Goal: Complete application form: Complete application form

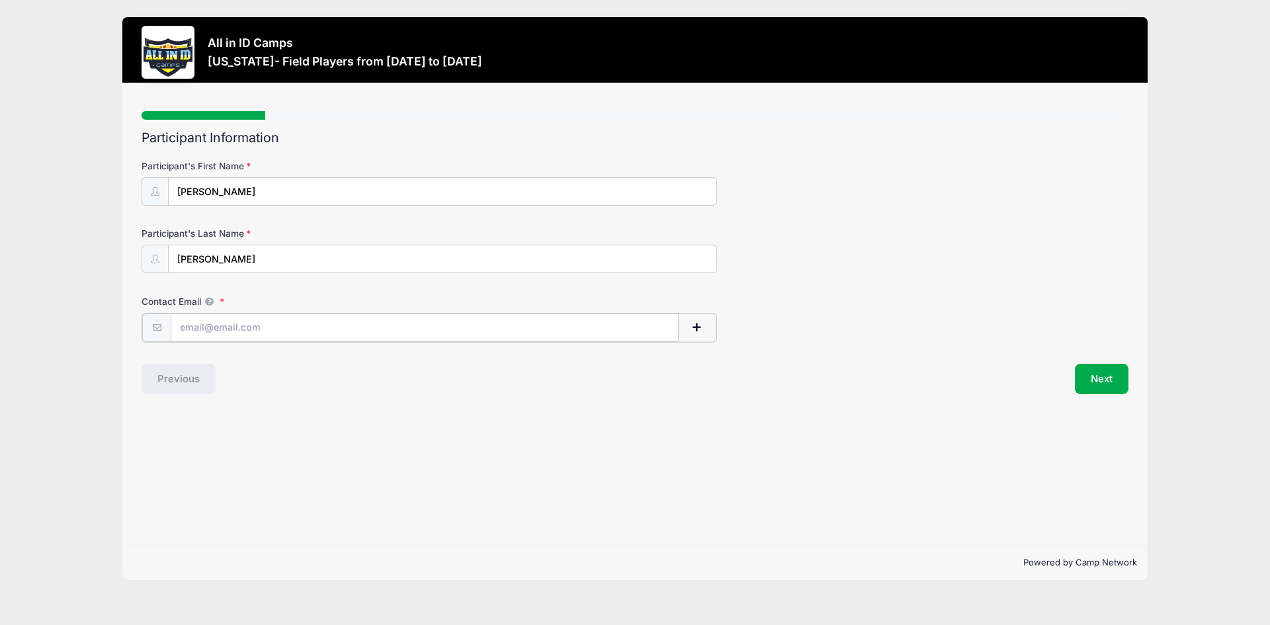
click at [292, 332] on input "Contact Email" at bounding box center [425, 328] width 508 height 28
type input "[EMAIL_ADDRESS][DOMAIN_NAME]"
click at [1100, 366] on button "Next" at bounding box center [1102, 378] width 54 height 30
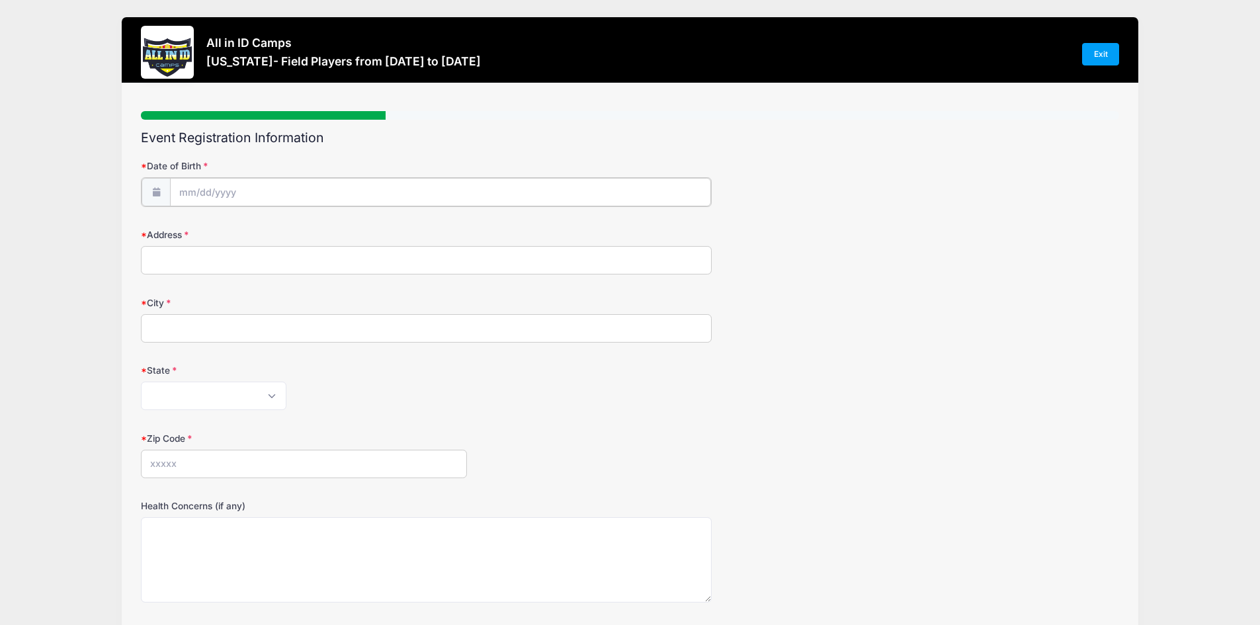
click at [318, 186] on input "Date of Birth" at bounding box center [440, 192] width 541 height 28
click at [310, 220] on span at bounding box center [310, 222] width 9 height 10
click at [307, 229] on span at bounding box center [310, 232] width 9 height 10
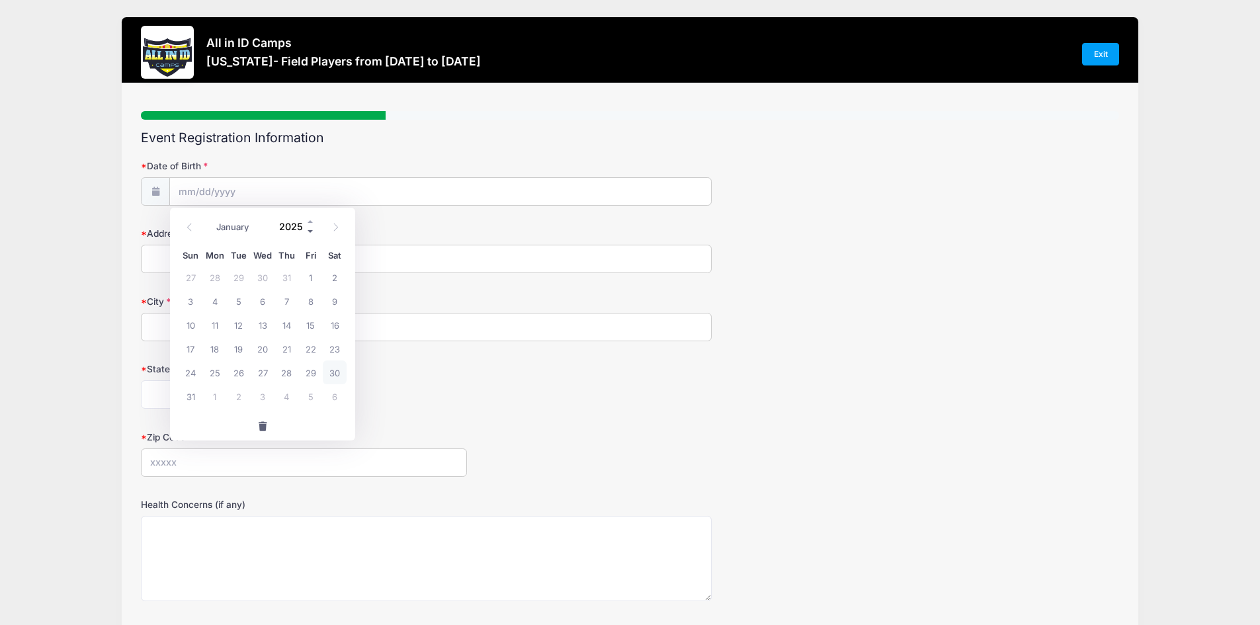
click at [307, 229] on span at bounding box center [310, 232] width 9 height 10
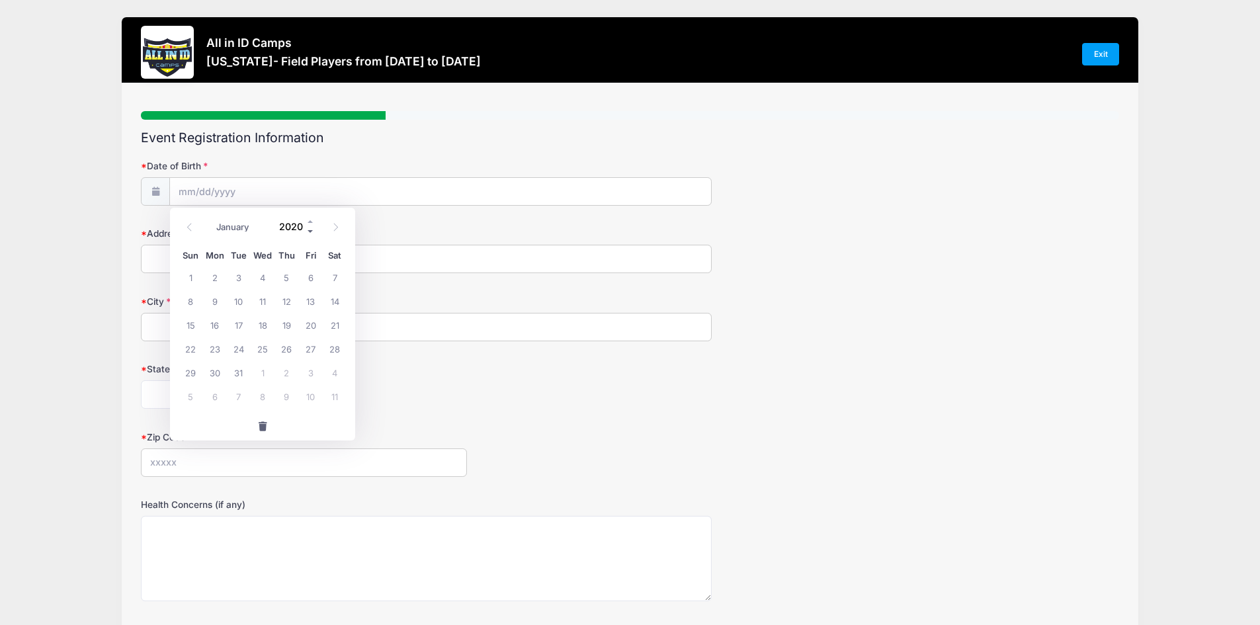
click at [307, 229] on span at bounding box center [310, 232] width 9 height 10
click at [308, 228] on span at bounding box center [310, 232] width 9 height 10
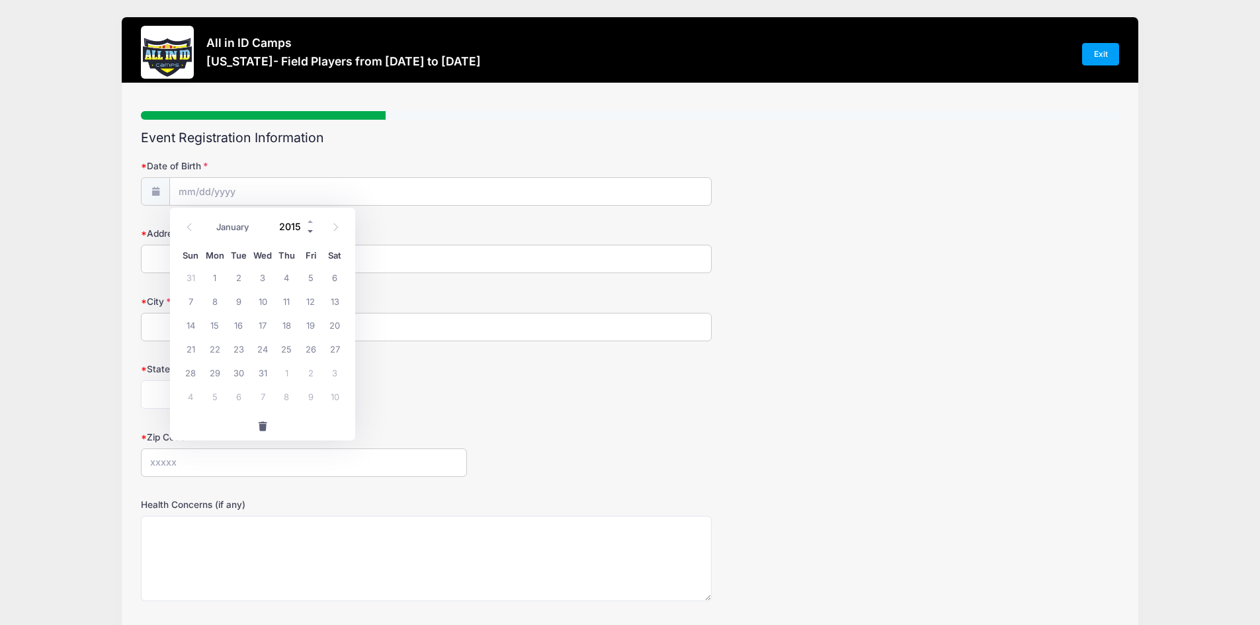
click at [308, 228] on span at bounding box center [310, 232] width 9 height 10
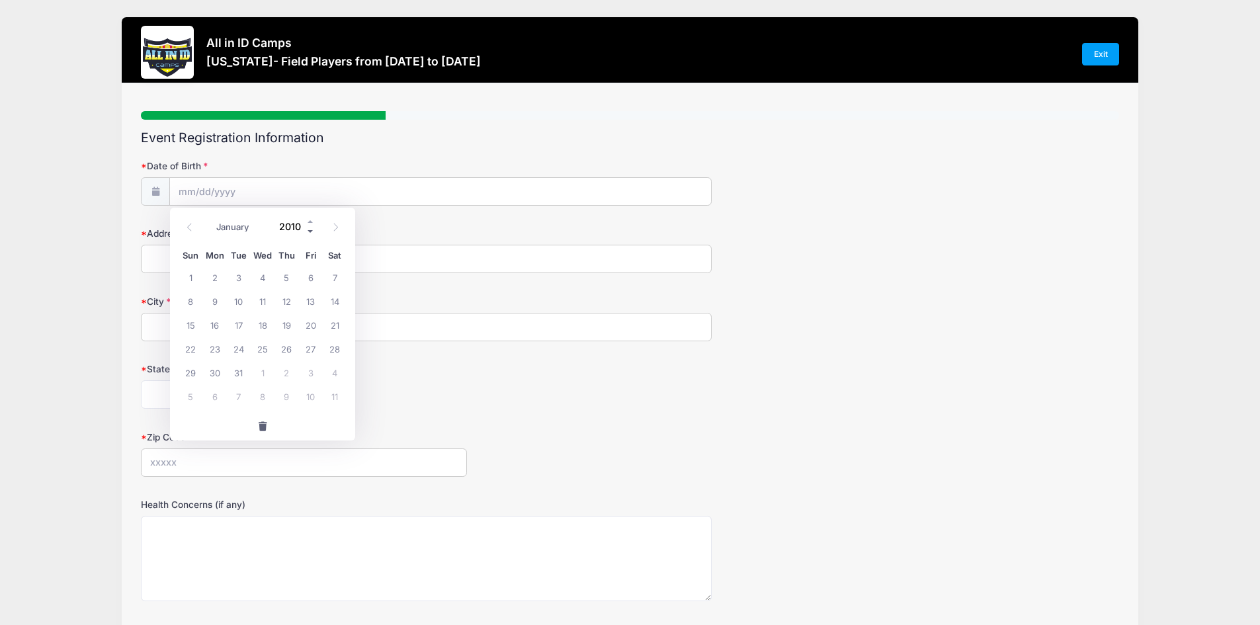
click at [308, 228] on span at bounding box center [310, 232] width 9 height 10
click at [308, 227] on span at bounding box center [310, 232] width 9 height 10
type input "2008"
click at [194, 222] on span at bounding box center [190, 227] width 22 height 22
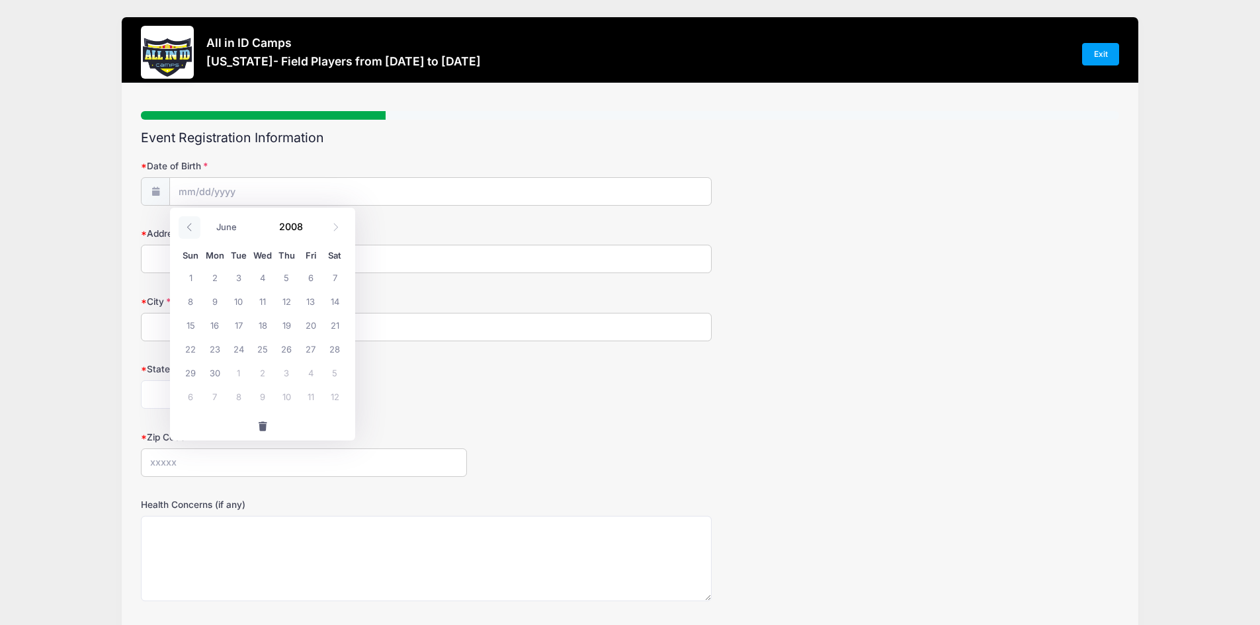
click at [194, 222] on span at bounding box center [190, 227] width 22 height 22
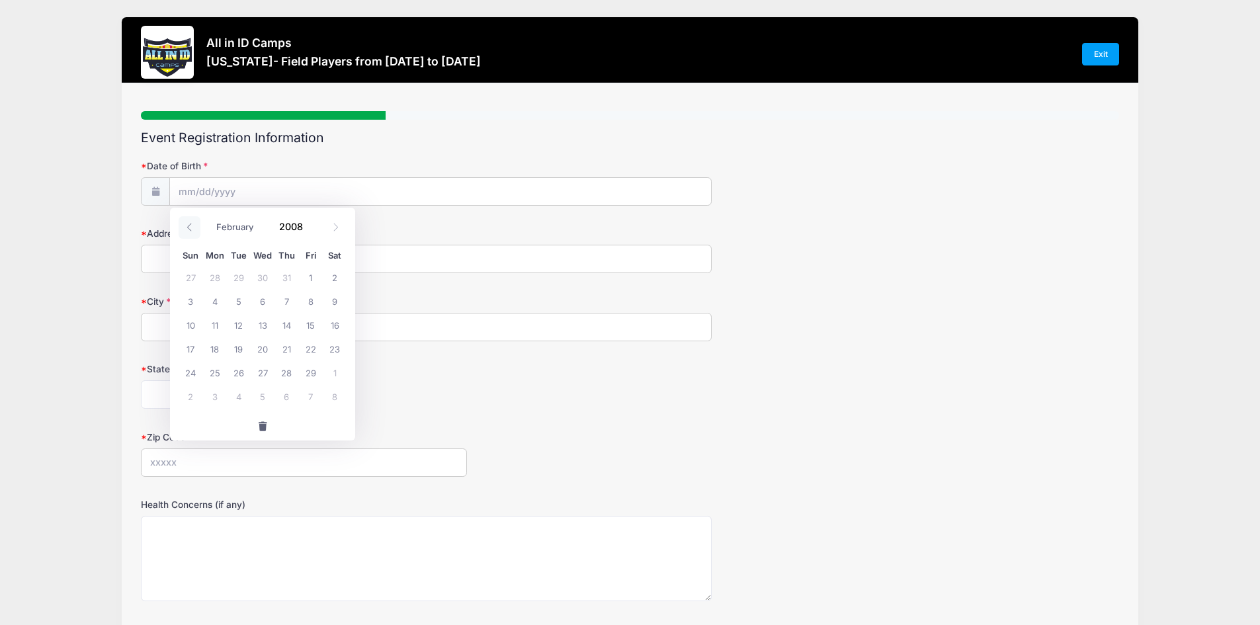
select select "0"
click at [194, 222] on span at bounding box center [190, 227] width 22 height 22
type input "2007"
click at [194, 222] on span at bounding box center [190, 227] width 22 height 22
click at [335, 224] on icon at bounding box center [335, 227] width 9 height 9
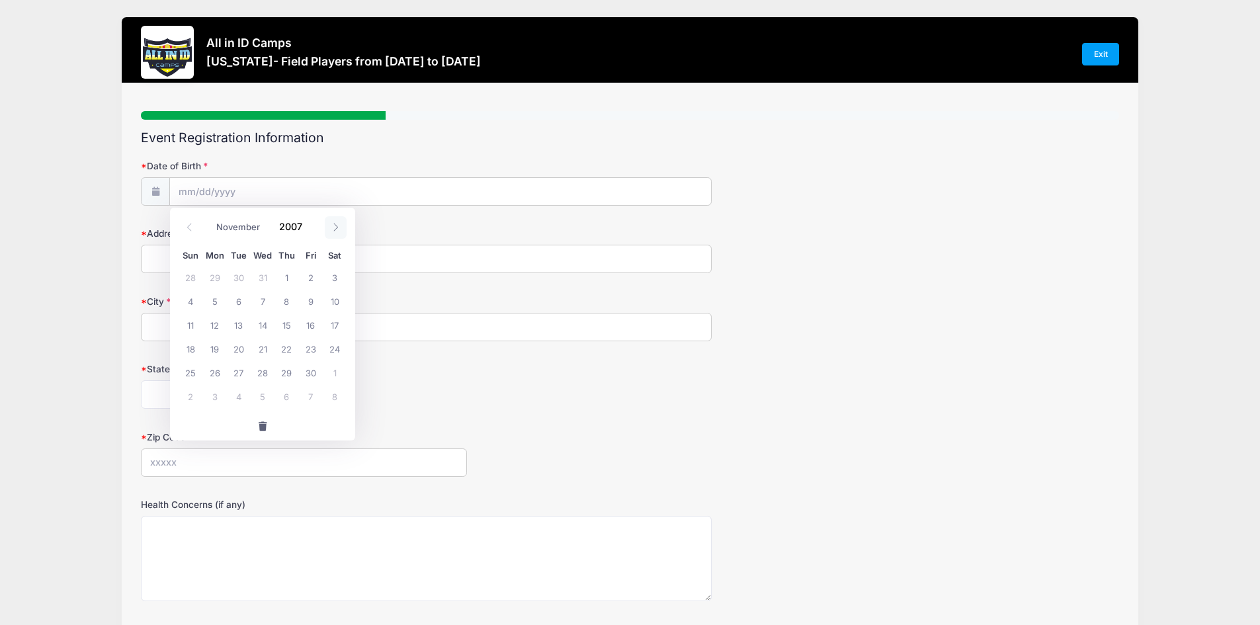
select select "11"
click at [331, 302] on span "8" at bounding box center [335, 301] width 24 height 24
type input "[DATE]"
click at [238, 192] on input "[DATE]" at bounding box center [440, 192] width 541 height 28
click at [310, 231] on span at bounding box center [310, 232] width 9 height 10
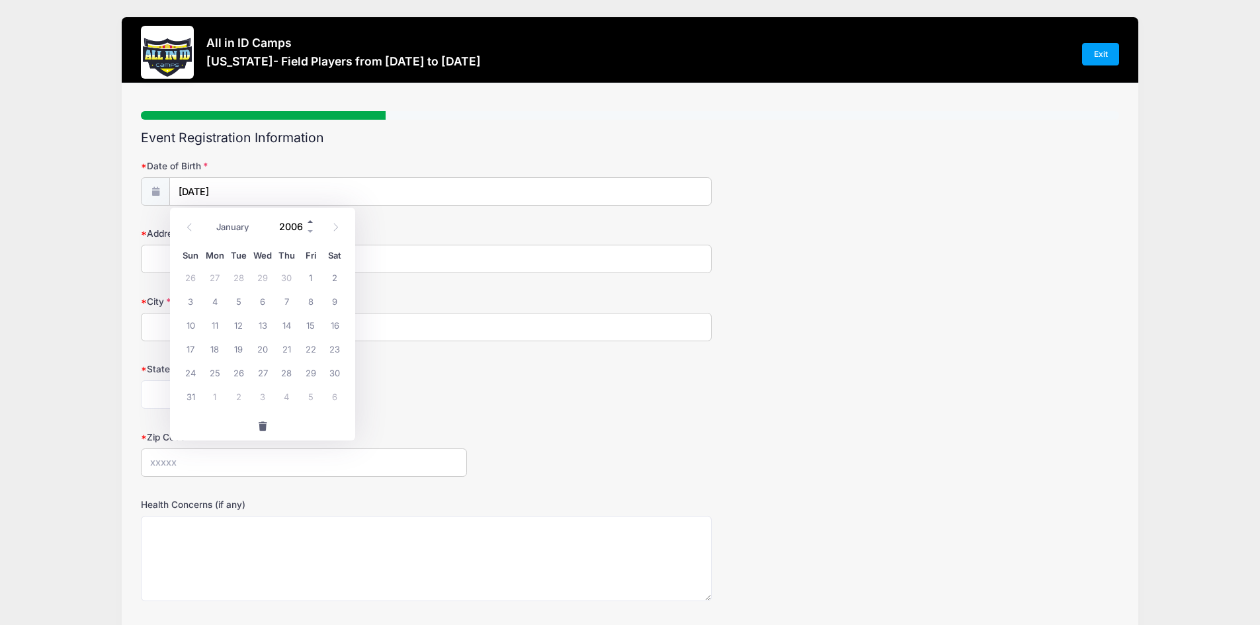
click at [310, 222] on span at bounding box center [310, 222] width 9 height 10
click at [310, 221] on span at bounding box center [310, 222] width 9 height 10
type input "2008"
click at [275, 190] on input "[DATE]" at bounding box center [440, 192] width 541 height 28
click at [288, 224] on input "2008" at bounding box center [294, 227] width 43 height 20
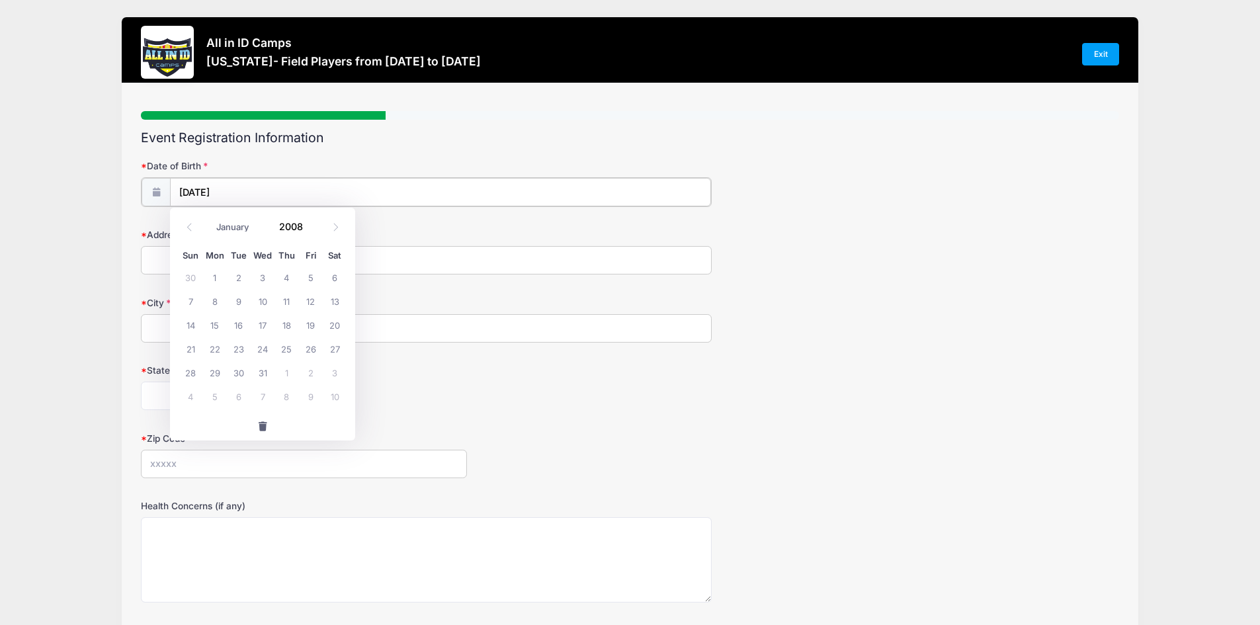
click at [247, 178] on input "[DATE]" at bounding box center [440, 192] width 541 height 28
click at [234, 187] on input "[DATE]" at bounding box center [440, 192] width 541 height 28
click at [219, 298] on span "8" at bounding box center [215, 301] width 24 height 24
type input "[DATE]"
click at [190, 260] on input "Address" at bounding box center [426, 259] width 571 height 28
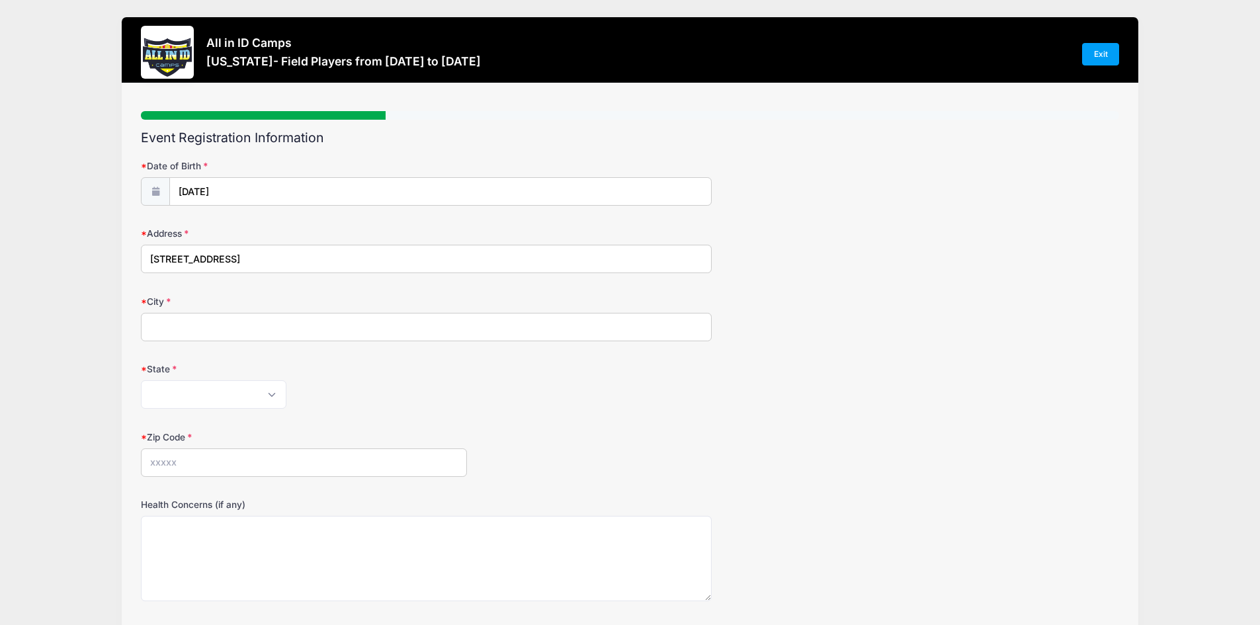
type input "[STREET_ADDRESS]"
click at [229, 323] on input "City" at bounding box center [426, 327] width 571 height 28
type input "Ontarioi"
click at [267, 396] on select "[US_STATE] [US_STATE] [US_STATE] [US_STATE] [US_STATE] Armed Forces Africa Arme…" at bounding box center [214, 394] width 146 height 28
select select "CA"
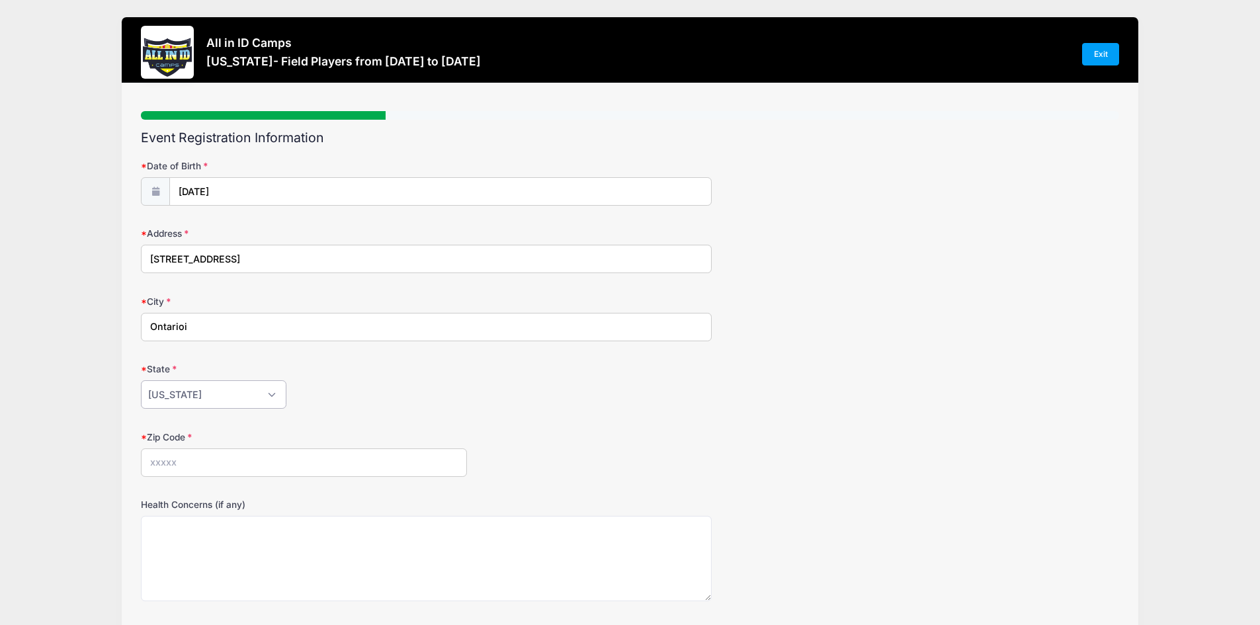
click at [141, 380] on select "[US_STATE] [US_STATE] [US_STATE] [US_STATE] [US_STATE] Armed Forces Africa Arme…" at bounding box center [214, 394] width 146 height 28
click at [197, 458] on input "Zip Code" at bounding box center [304, 462] width 326 height 28
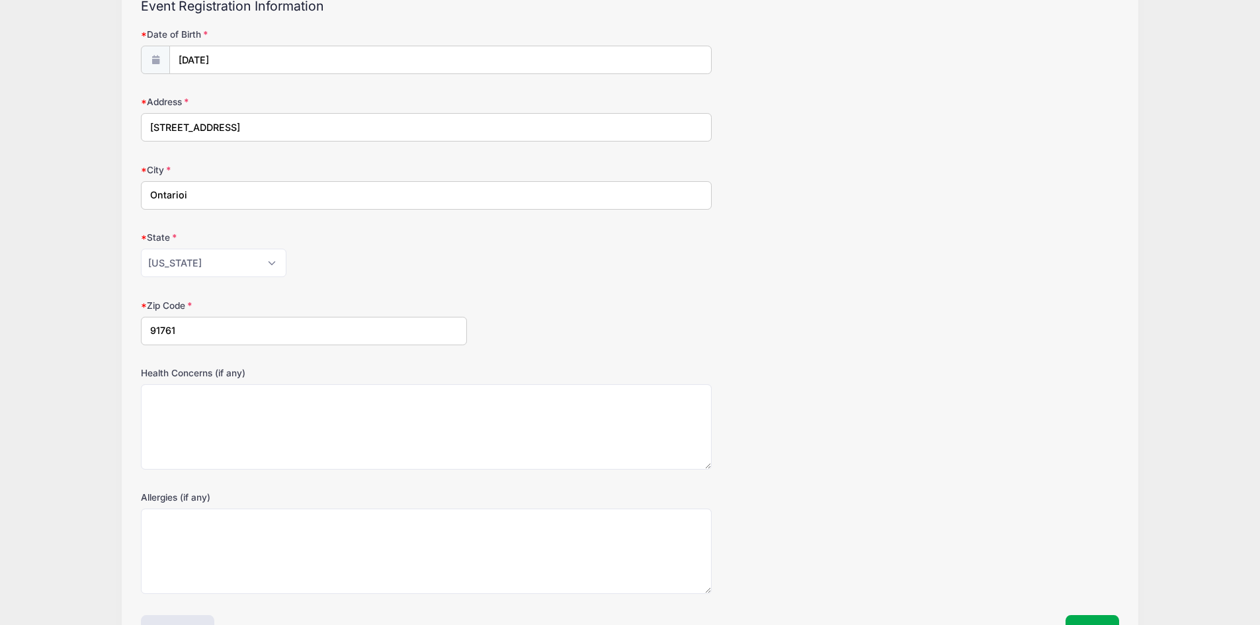
scroll to position [132, 0]
type input "91761"
click at [259, 427] on textarea "Health Concerns (if any)" at bounding box center [426, 426] width 571 height 85
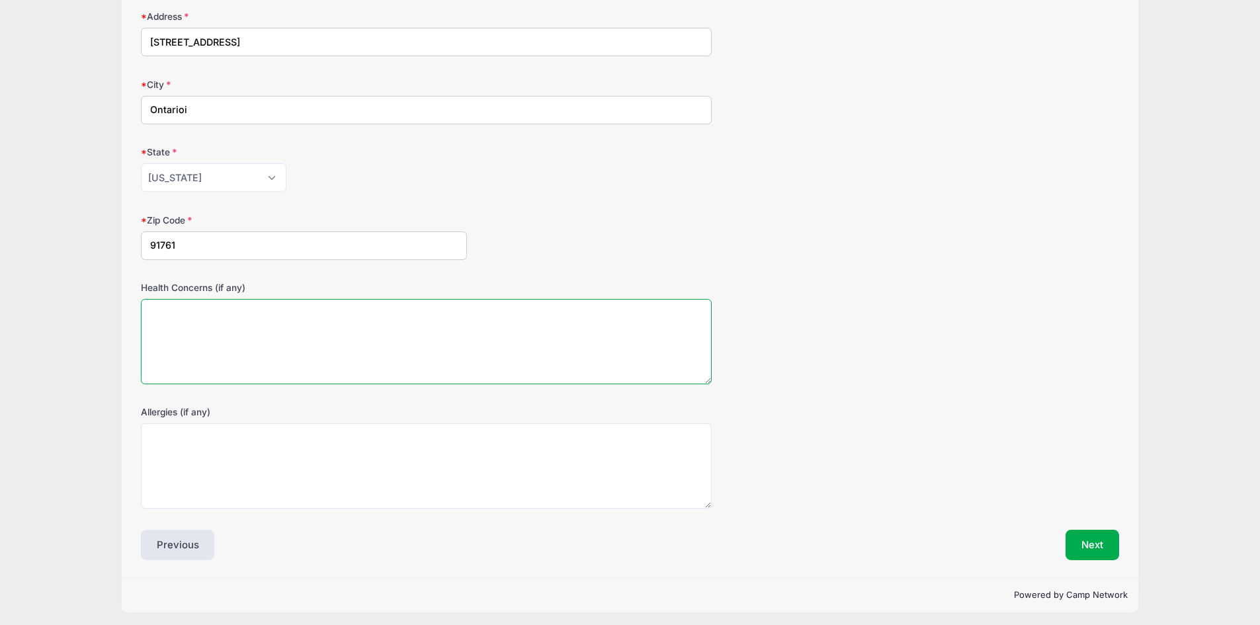
scroll to position [222, 0]
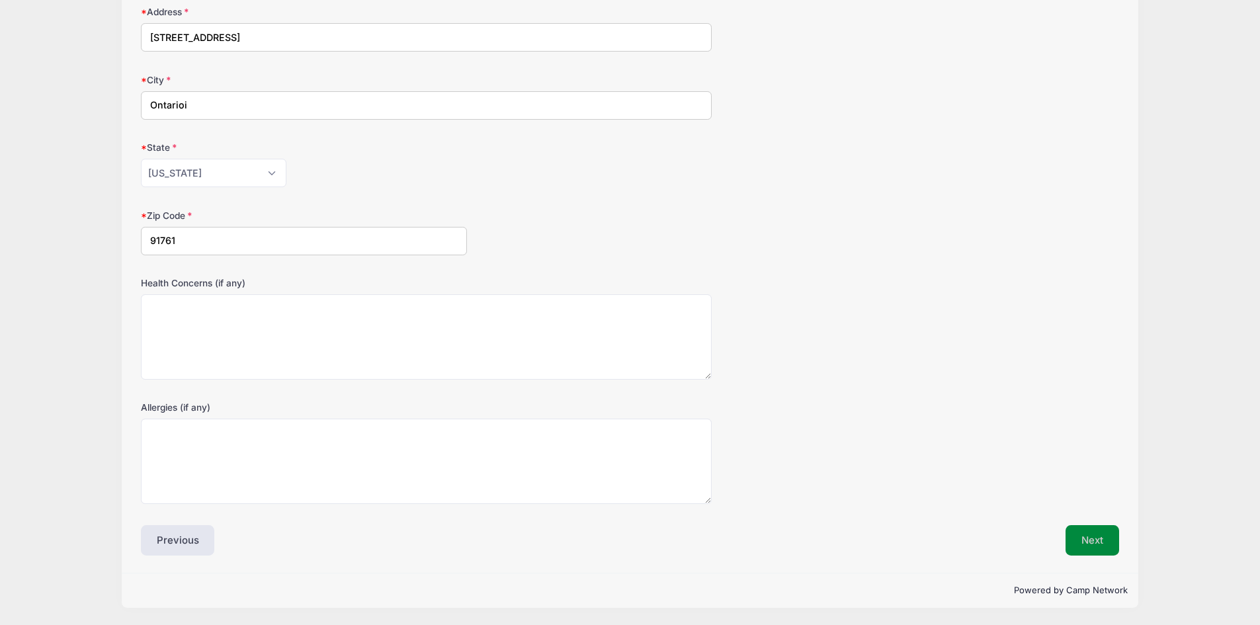
click at [1086, 532] on button "Next" at bounding box center [1093, 540] width 54 height 30
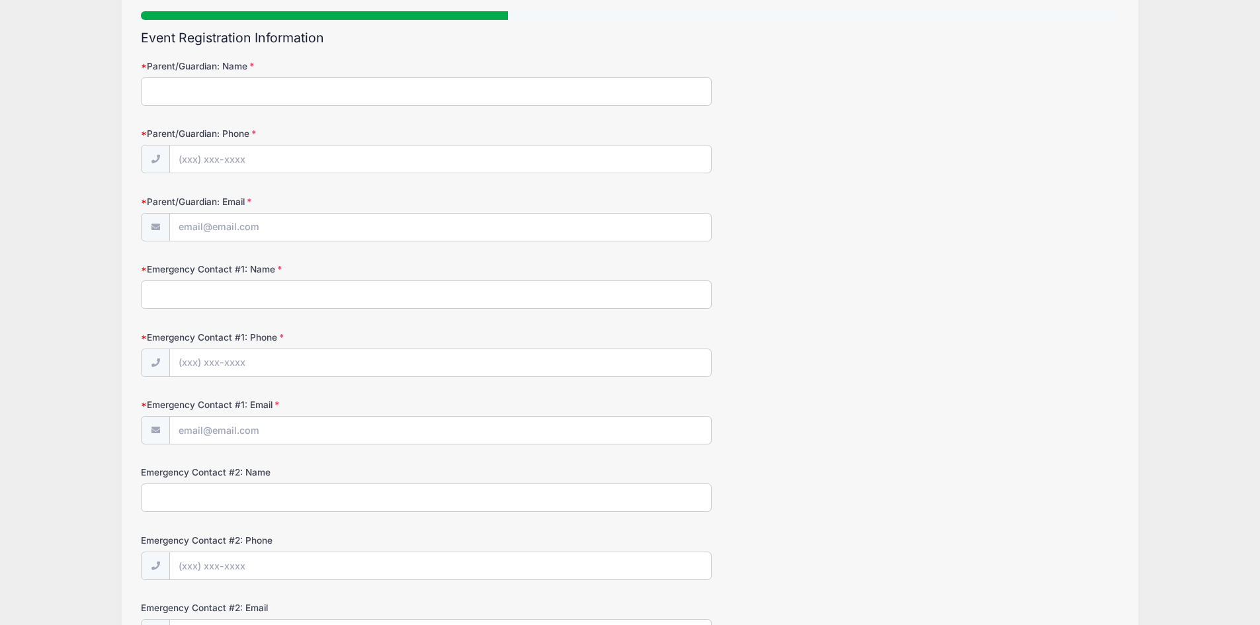
scroll to position [0, 0]
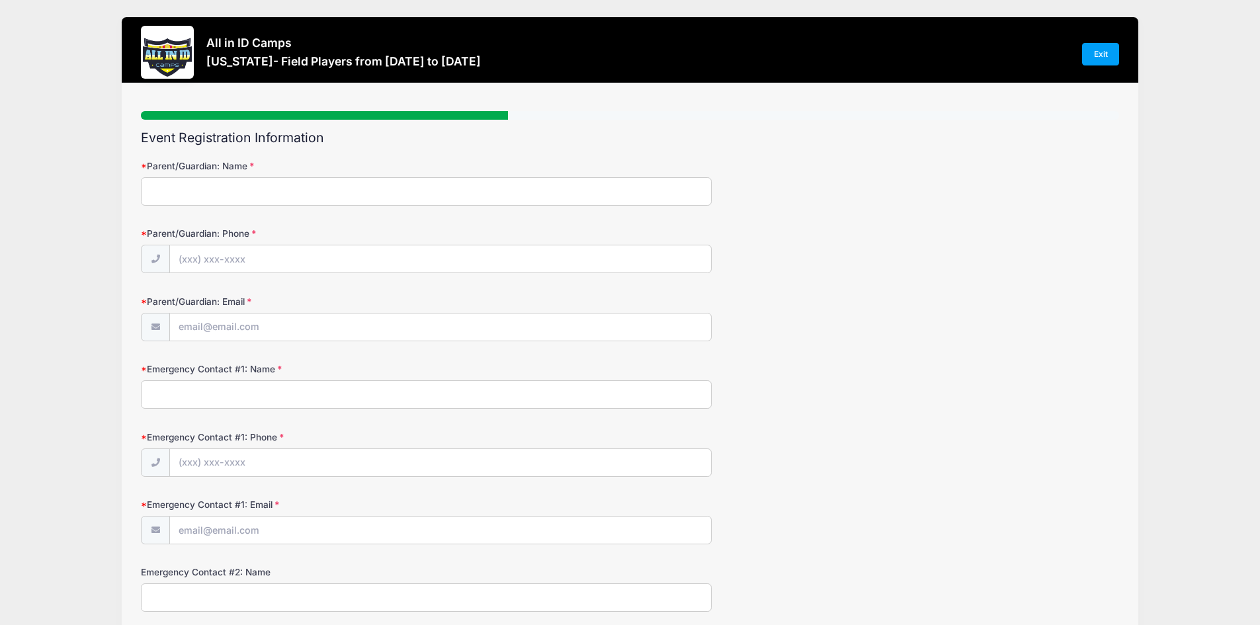
click at [329, 178] on input "Parent/Guardian: Name" at bounding box center [426, 191] width 571 height 28
type input "[PERSON_NAME]"
click at [227, 262] on input "Parent/Guardian: Phone" at bounding box center [440, 259] width 541 height 28
type input "[PHONE_NUMBER]"
click at [217, 330] on input "Parent/Guardian: Email" at bounding box center [440, 328] width 541 height 28
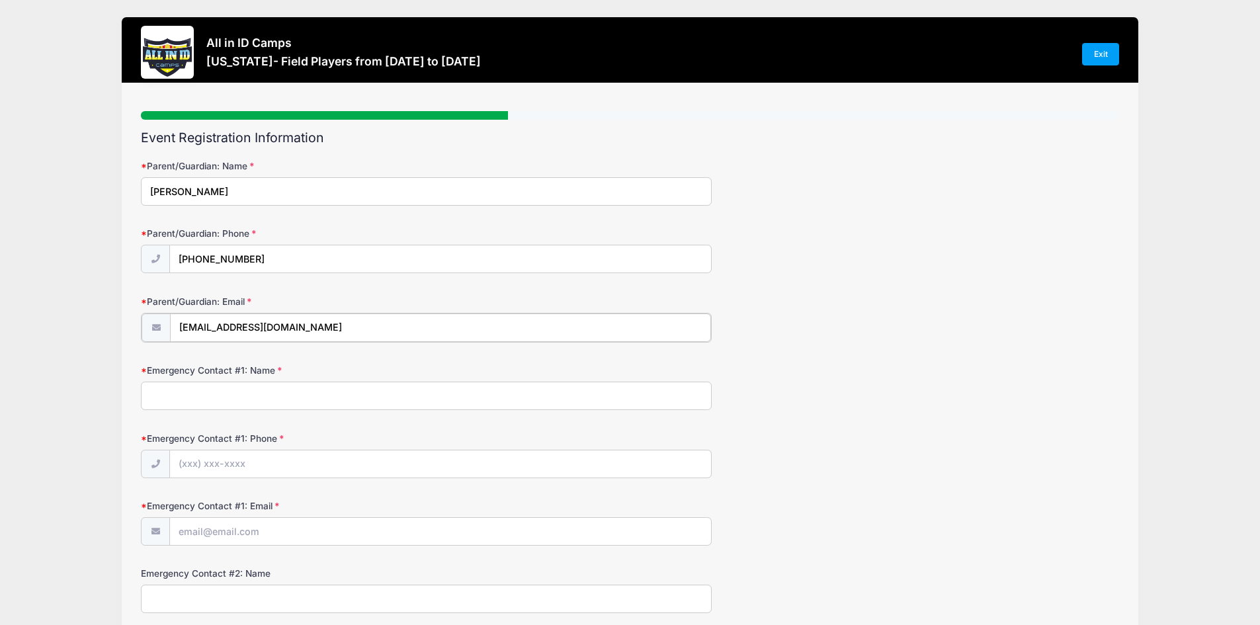
type input "[EMAIL_ADDRESS][DOMAIN_NAME]"
click at [263, 396] on input "Emergency Contact #1: Name" at bounding box center [426, 394] width 571 height 28
type input "[PERSON_NAME]"
click at [236, 460] on input "Emergency Contact #1: Phone" at bounding box center [440, 463] width 541 height 28
drag, startPoint x: 240, startPoint y: 460, endPoint x: 265, endPoint y: 507, distance: 53.3
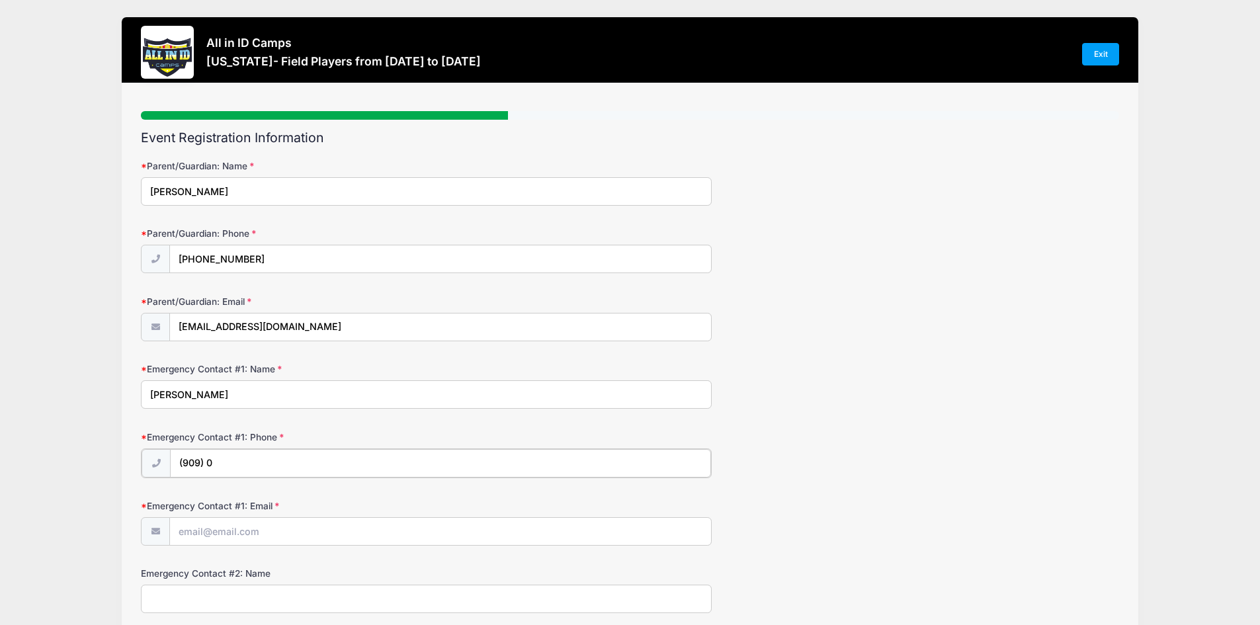
click at [265, 506] on form "Parent/Guardian: Name [PERSON_NAME] Parent/Guardian: Phone [PHONE_NUMBER] Paren…" at bounding box center [630, 453] width 978 height 589
type input "[PHONE_NUMBER]"
click at [259, 534] on input "Emergency Contact #1: Email" at bounding box center [440, 531] width 541 height 28
type input "[PERSON_NAME]"
click at [300, 586] on input "Emergency Contact #2: Name" at bounding box center [426, 597] width 571 height 28
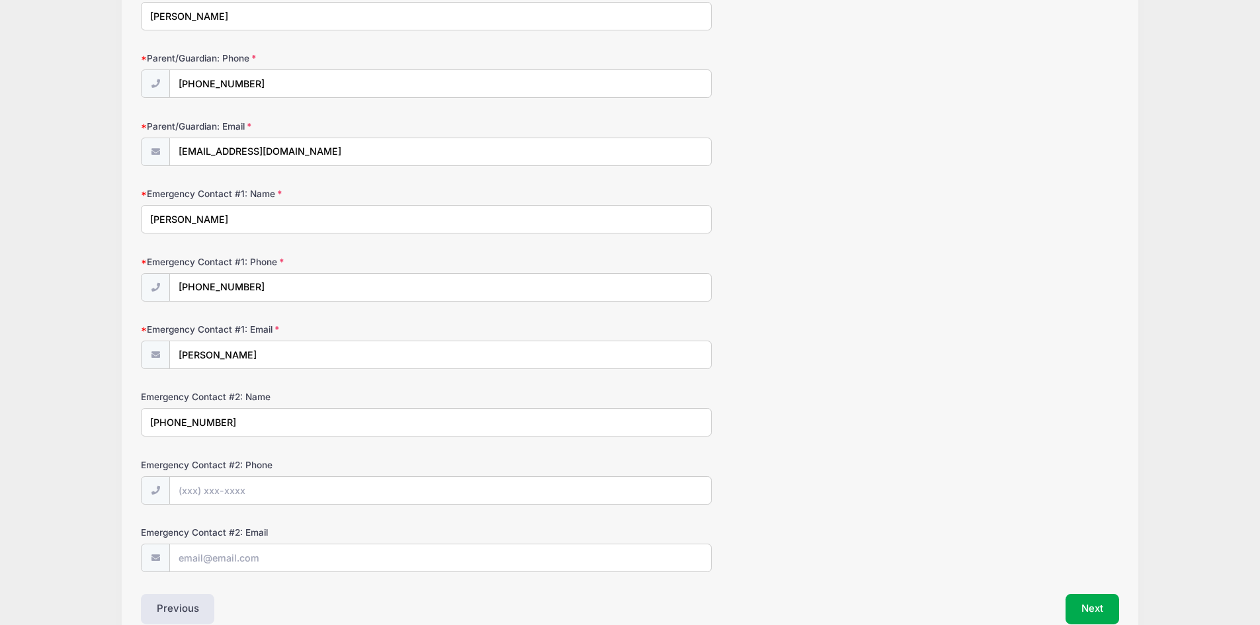
scroll to position [198, 0]
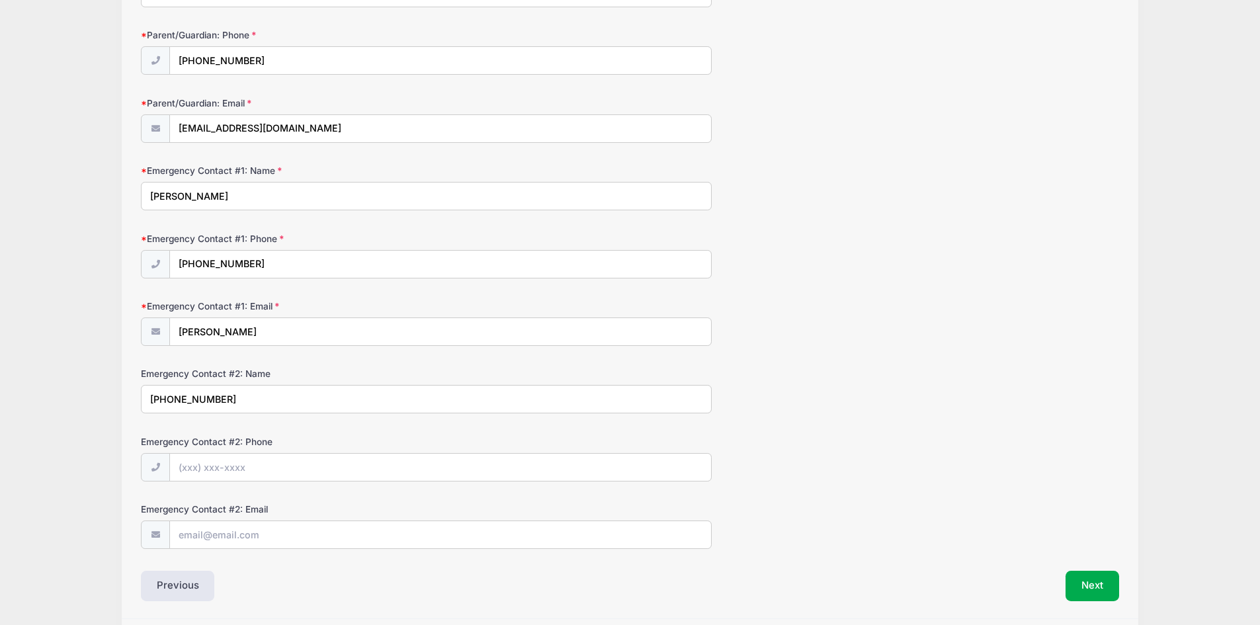
type input "[PHONE_NUMBER]"
drag, startPoint x: 278, startPoint y: 335, endPoint x: 85, endPoint y: 329, distance: 193.2
click at [85, 329] on div "All in ID Camps [US_STATE]- Field Players from [DATE] to [DATE] Exit Step 3 /7 …" at bounding box center [630, 237] width 1220 height 871
type input "[EMAIL_ADDRESS][DOMAIN_NAME]"
drag, startPoint x: 241, startPoint y: 401, endPoint x: 64, endPoint y: 370, distance: 179.2
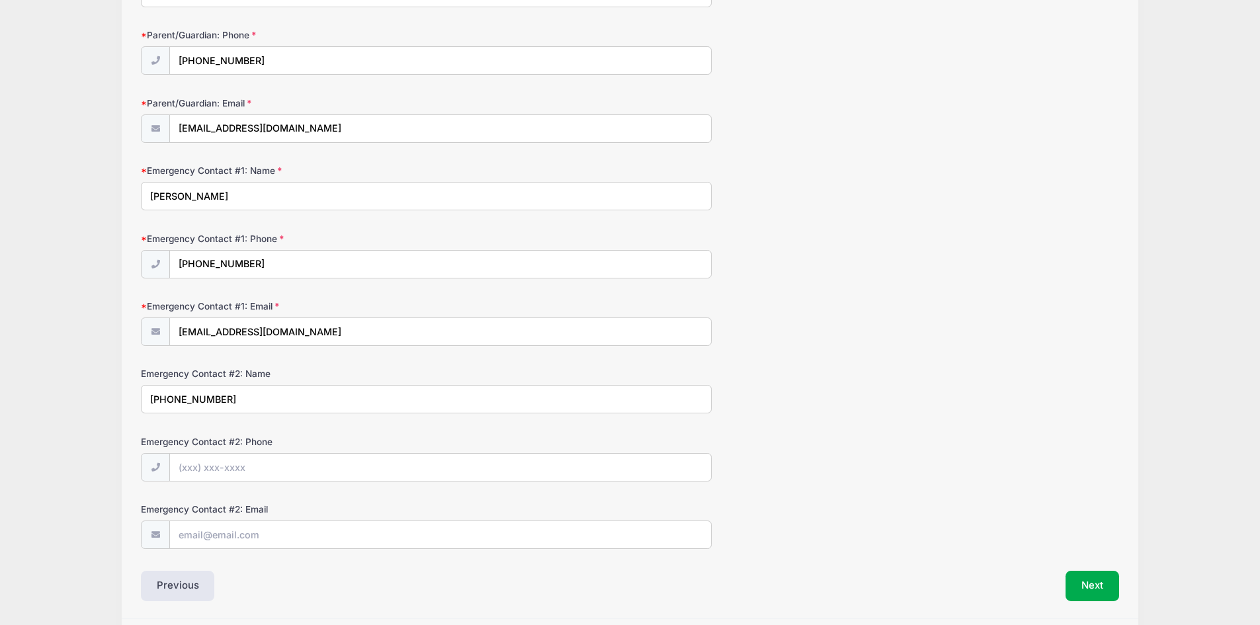
click at [58, 374] on div "All in ID Camps [US_STATE]- Field Players from [DATE] to [DATE] Exit Step 3 /7 …" at bounding box center [630, 236] width 1220 height 869
type input "[PERSON_NAME]"
click at [189, 460] on input "Emergency Contact #2: Phone" at bounding box center [440, 468] width 541 height 28
type input "[PHONE_NUMBER]"
click at [217, 538] on input "Emergency Contact #2: Email" at bounding box center [440, 535] width 541 height 28
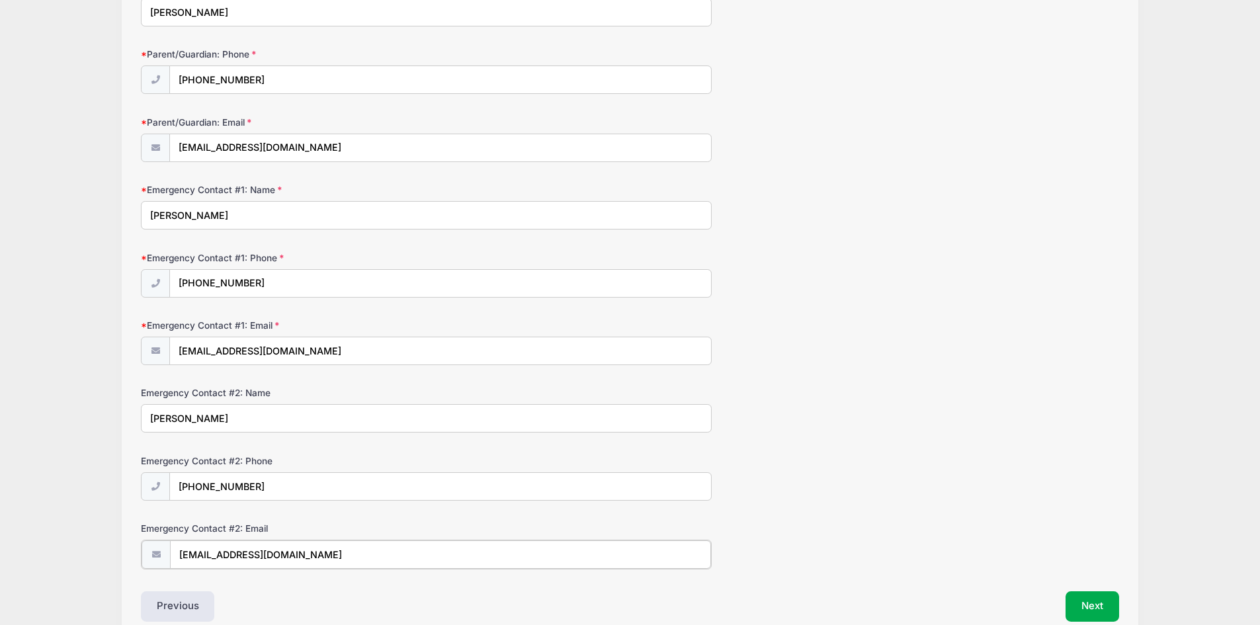
scroll to position [245, 0]
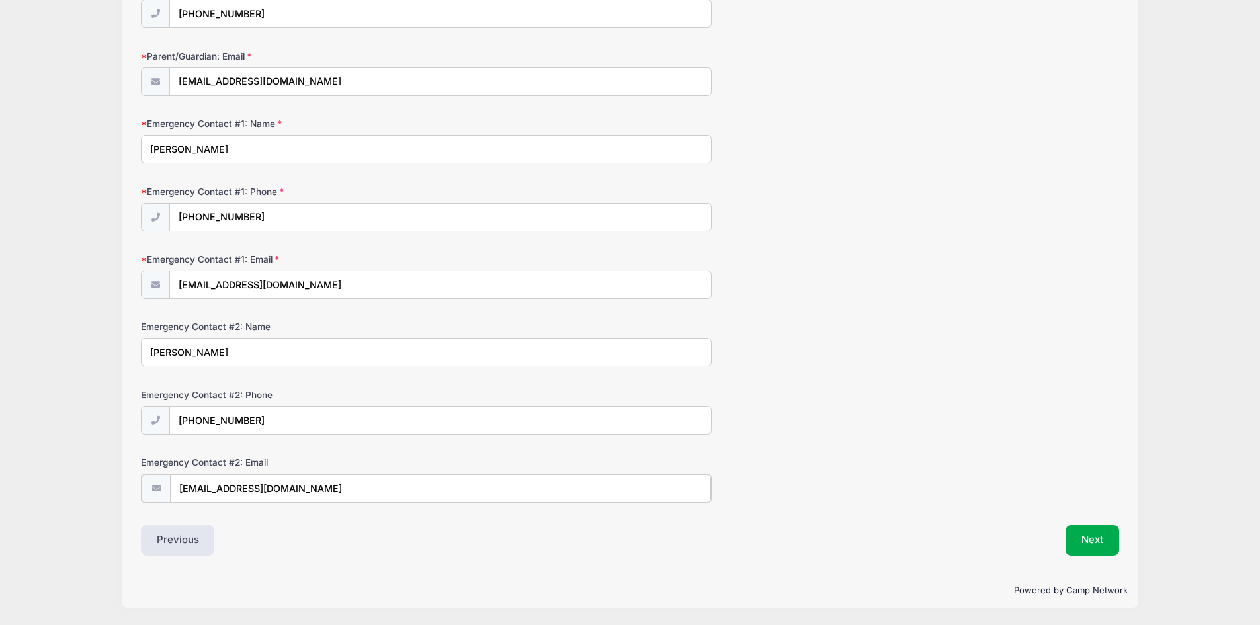
type input "[EMAIL_ADDRESS][DOMAIN_NAME]"
click at [1104, 541] on button "Next" at bounding box center [1093, 540] width 54 height 30
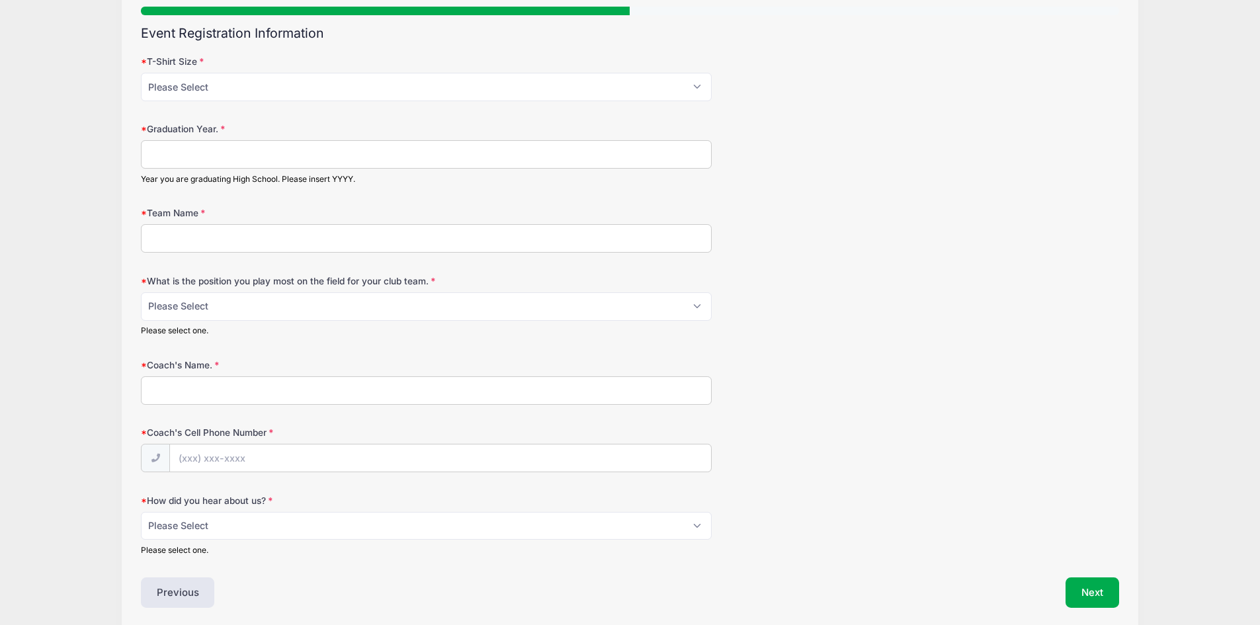
scroll to position [0, 0]
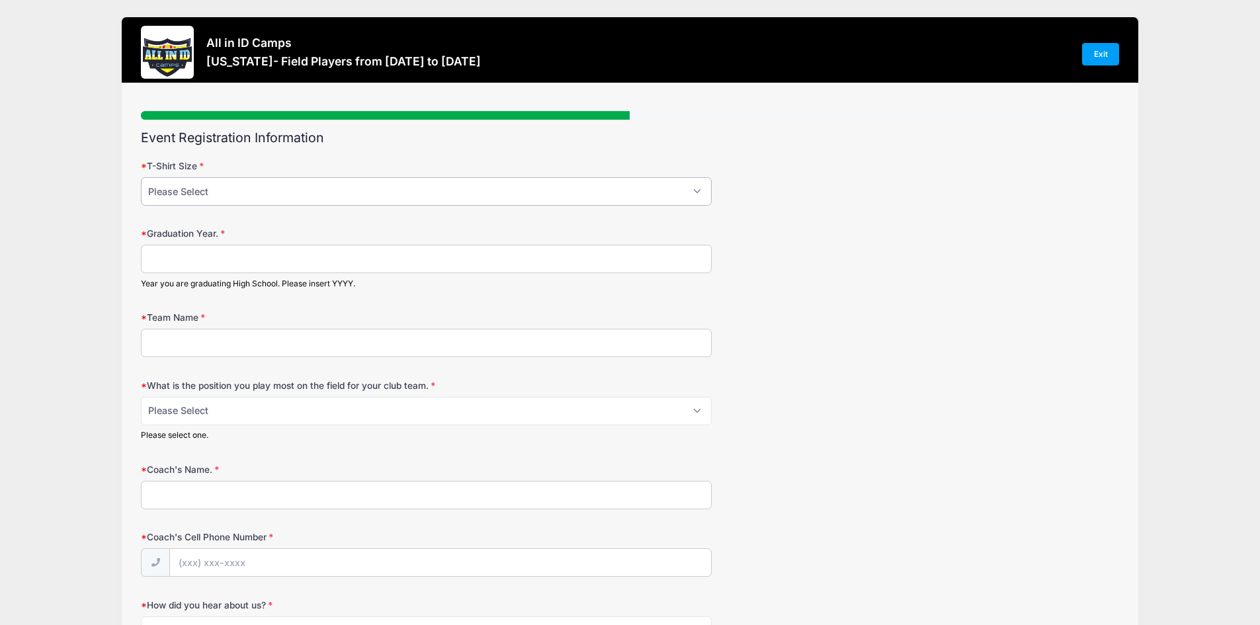
click at [698, 198] on select "Please Select YM YL AS AM AL AXL" at bounding box center [426, 191] width 571 height 28
select select "AS"
click at [141, 177] on select "Please Select YM YL AS AM AL AXL" at bounding box center [426, 191] width 571 height 28
click at [660, 258] on input "Graduation Year." at bounding box center [426, 259] width 571 height 28
type input "2027"
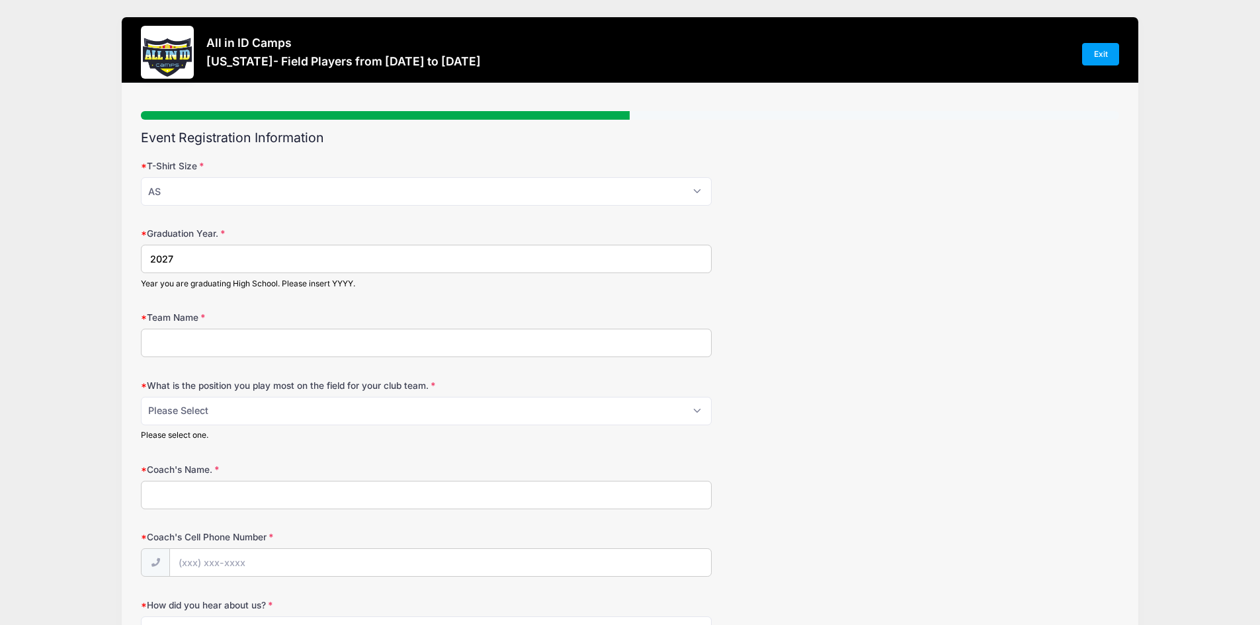
click at [534, 338] on input "Team Name" at bounding box center [426, 343] width 571 height 28
type input "Beach FC ECNL G08/07"
click at [687, 412] on select "Please Select 1-GK 2-RB 3-LB 4-CB 5-CB 6-DCM 7- Right Winger 8- CM 9-Striker 10…" at bounding box center [426, 411] width 571 height 28
select select "7- Right Winger"
click at [141, 397] on select "Please Select 1-GK 2-RB 3-LB 4-CB 5-CB 6-DCM 7- Right Winger 8- CM 9-Striker 10…" at bounding box center [426, 411] width 571 height 28
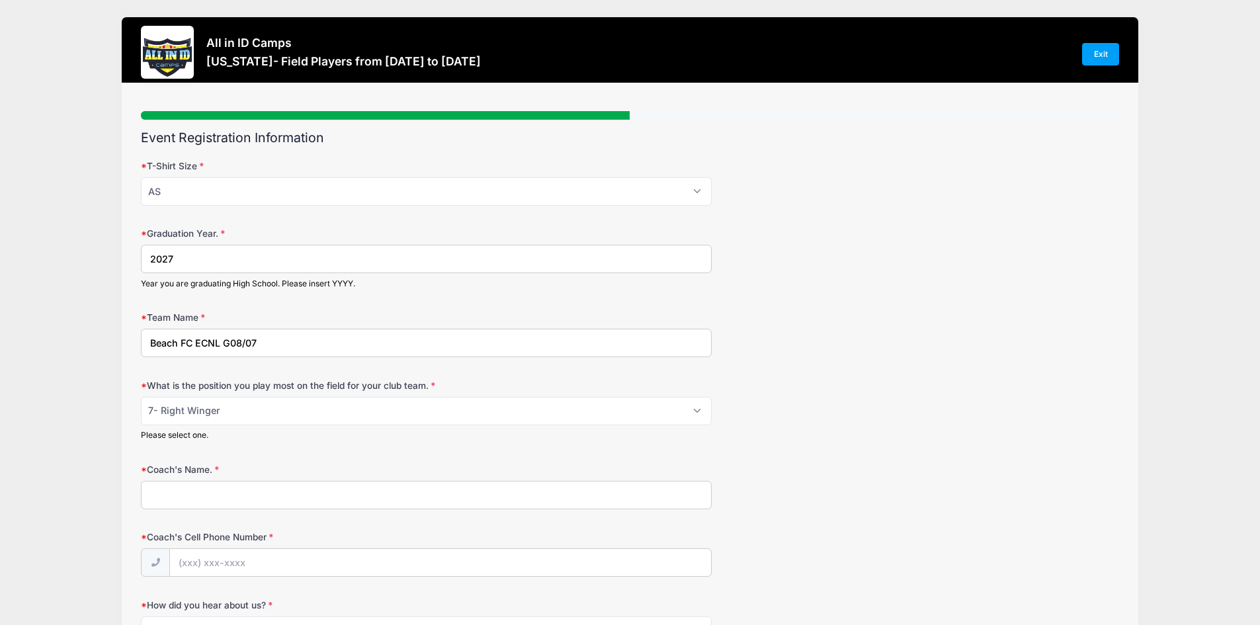
click at [210, 501] on input "Coach's Name." at bounding box center [426, 495] width 571 height 28
type input "[PERSON_NAME] and [PERSON_NAME]"
click at [240, 566] on input "Coach's Cell Phone Number" at bounding box center [440, 563] width 541 height 28
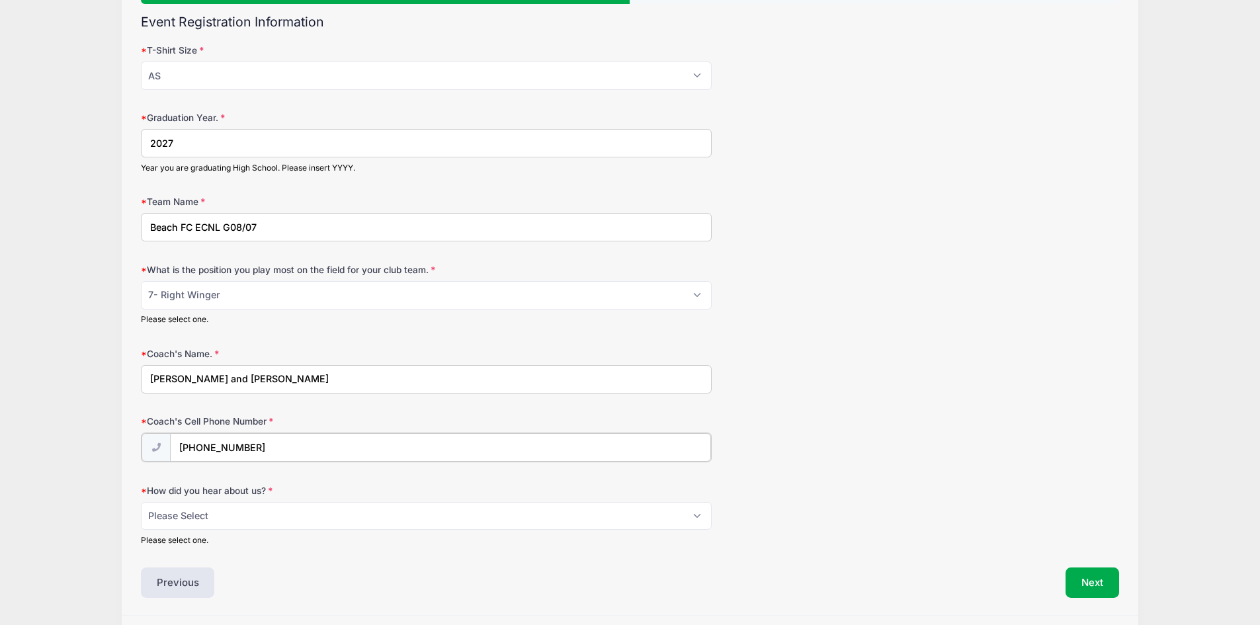
scroll to position [132, 0]
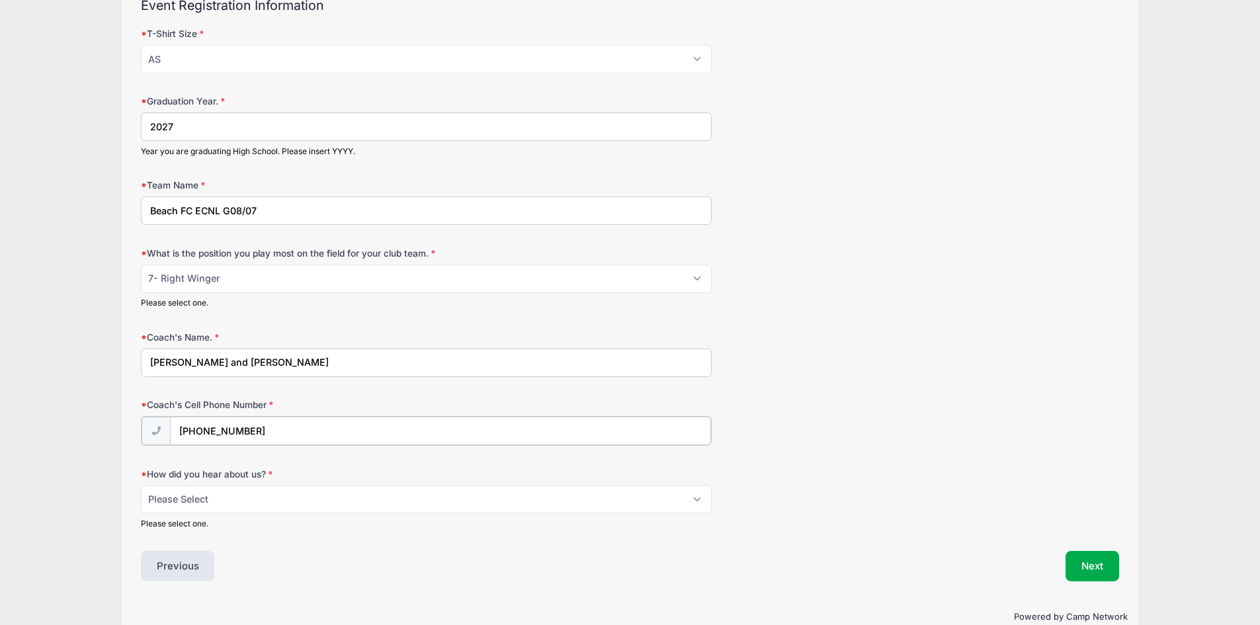
type input "[PHONE_NUMBER]"
click at [650, 497] on select "Please Select Email Website Friend Coach Facebook Instagram Google Card at Tour…" at bounding box center [426, 498] width 571 height 28
select select "Email"
click at [141, 484] on select "Please Select Email Website Friend Coach Facebook Instagram Google Card at Tour…" at bounding box center [426, 498] width 571 height 28
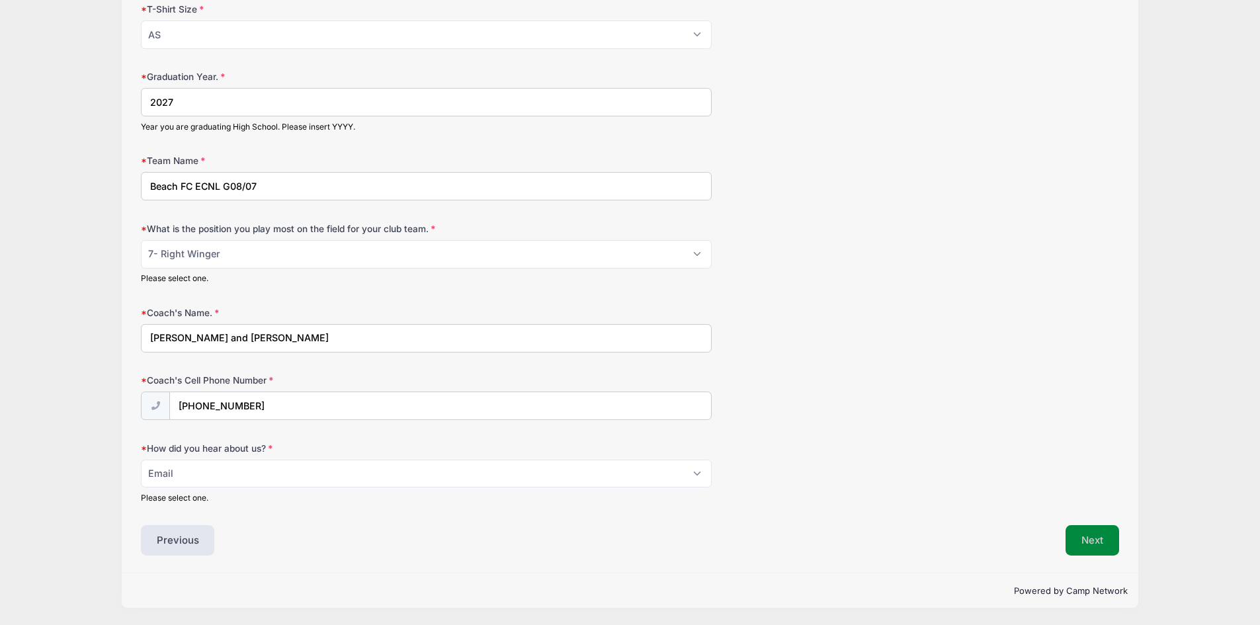
click at [1086, 533] on button "Next" at bounding box center [1093, 540] width 54 height 30
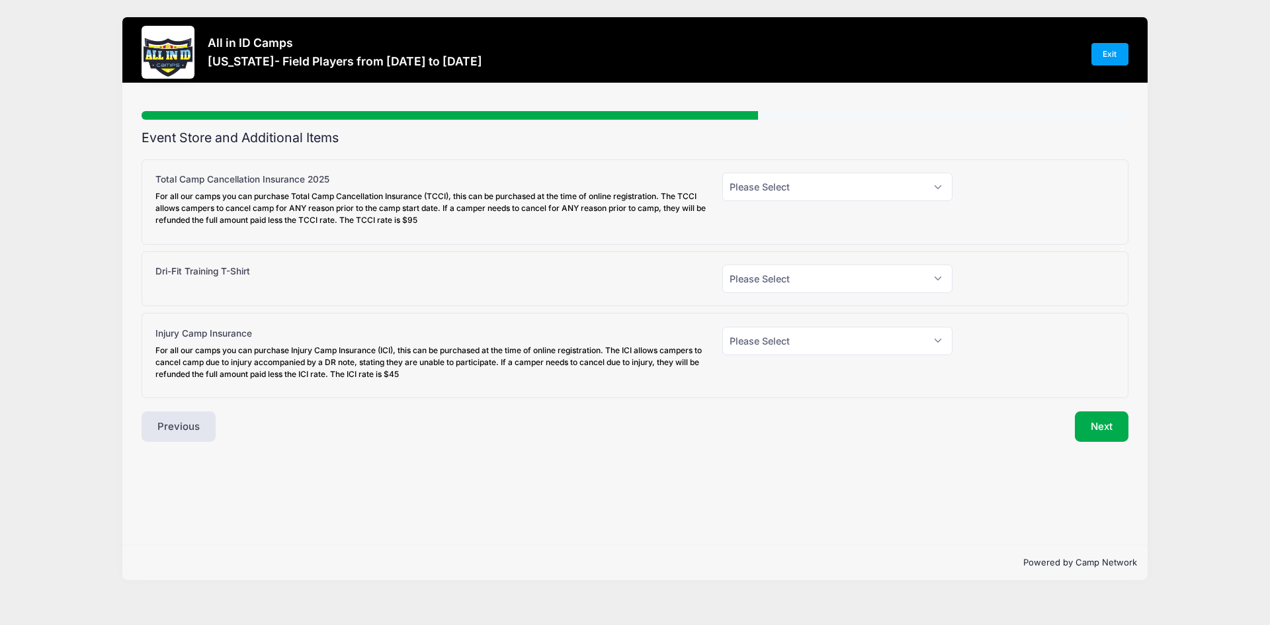
scroll to position [0, 0]
click at [935, 181] on select "Please Select Yes (+$95.00) No" at bounding box center [837, 187] width 230 height 28
select select "1"
click at [722, 173] on select "Please Select Yes (+$95.00) No" at bounding box center [837, 187] width 230 height 28
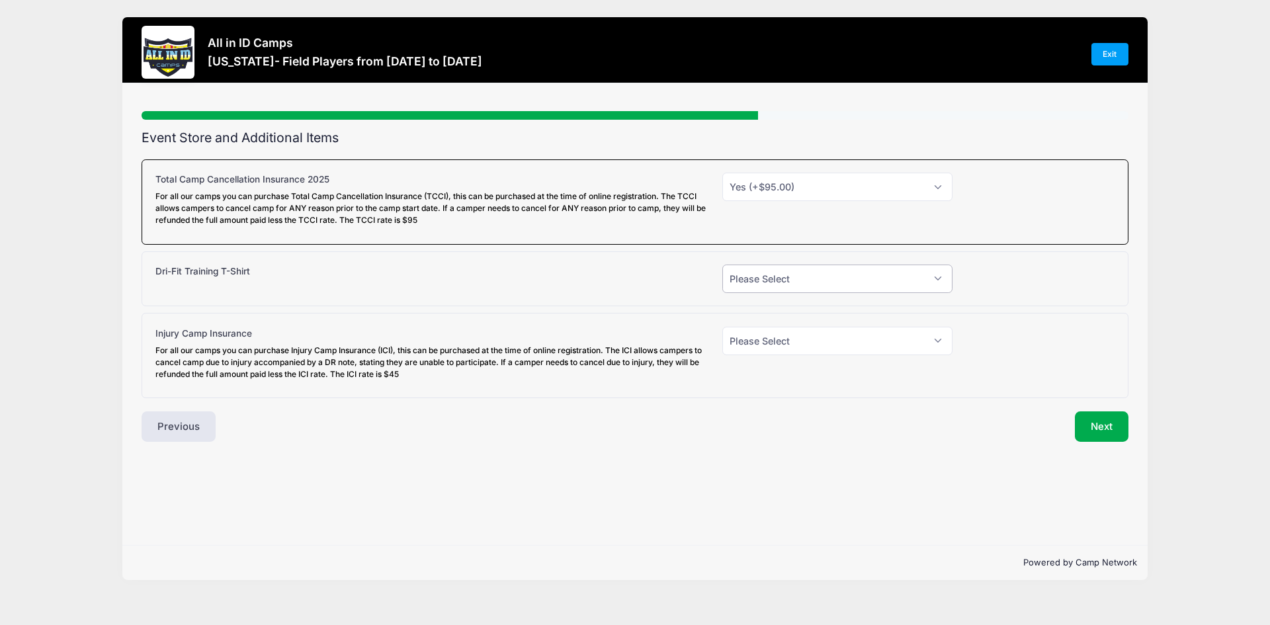
click at [935, 279] on select "Please Select Yes (+$30.00) No" at bounding box center [837, 279] width 230 height 28
select select "0"
click at [722, 265] on select "Please Select Yes (+$30.00) No" at bounding box center [837, 279] width 230 height 28
click at [927, 345] on select "Please Select Yes (+$45.00) No" at bounding box center [837, 341] width 230 height 28
select select "1"
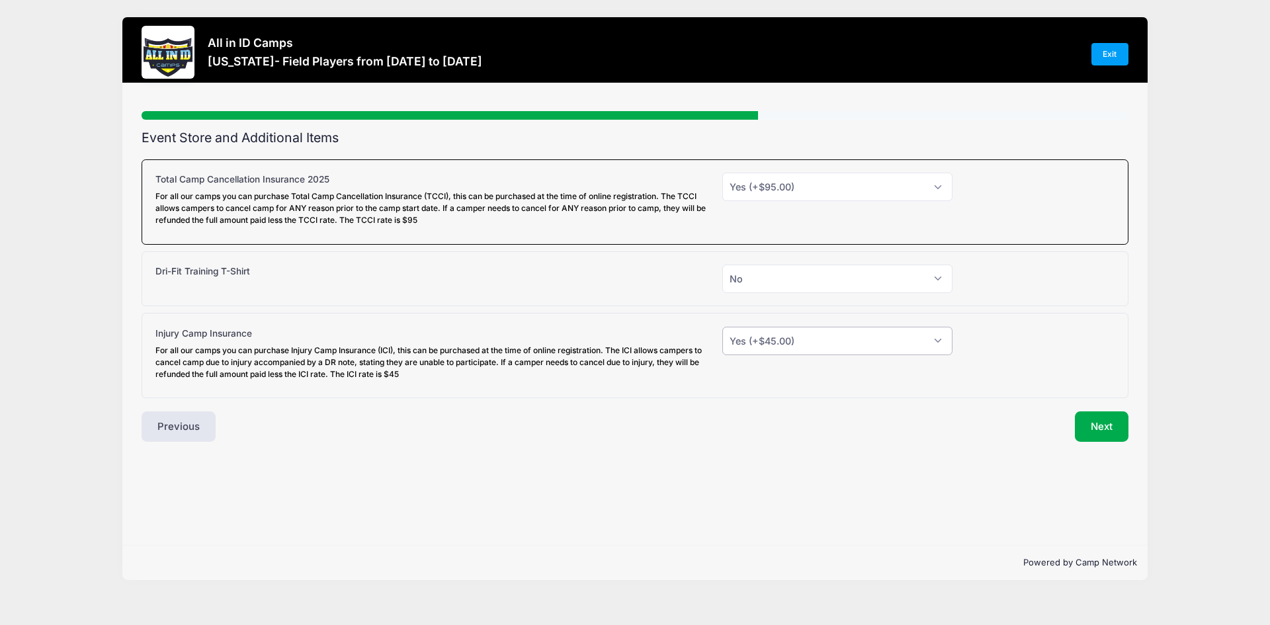
click at [722, 327] on select "Please Select Yes (+$45.00) No" at bounding box center [837, 341] width 230 height 28
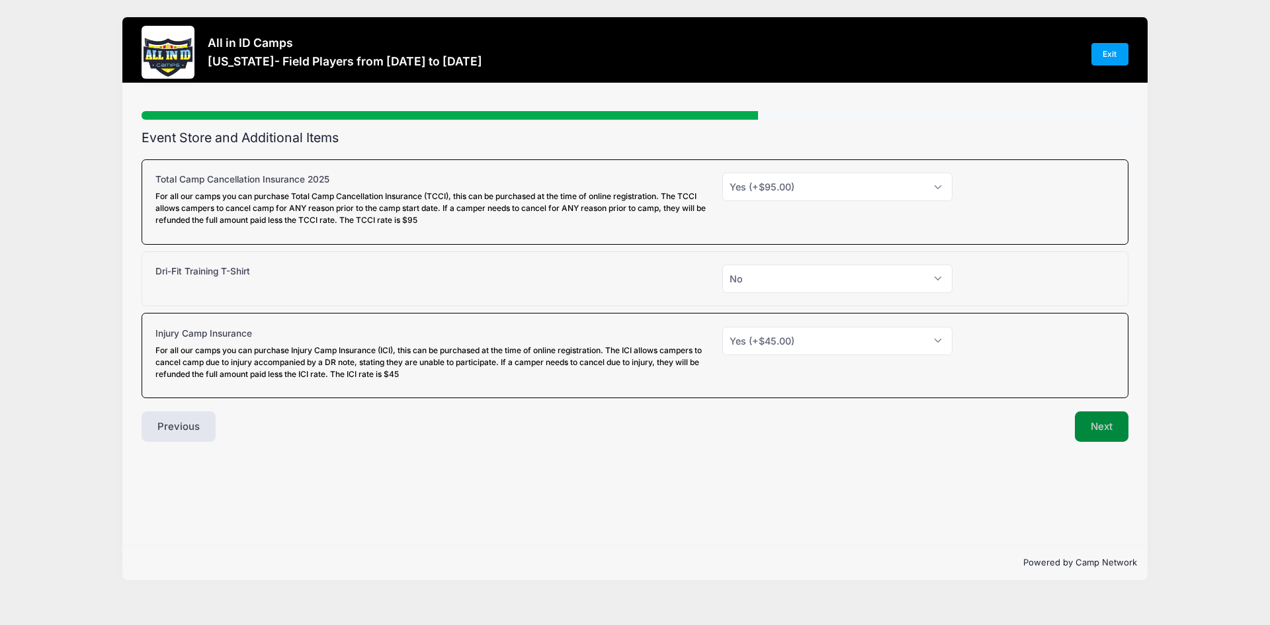
click at [1098, 428] on button "Next" at bounding box center [1102, 426] width 54 height 30
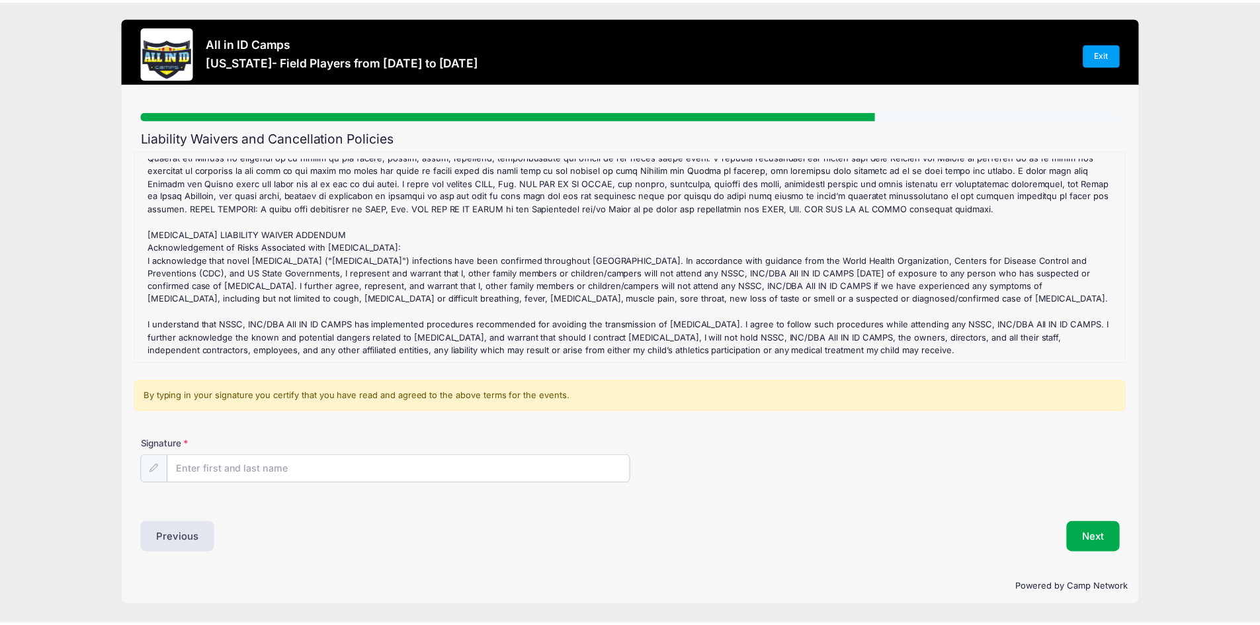
scroll to position [601, 0]
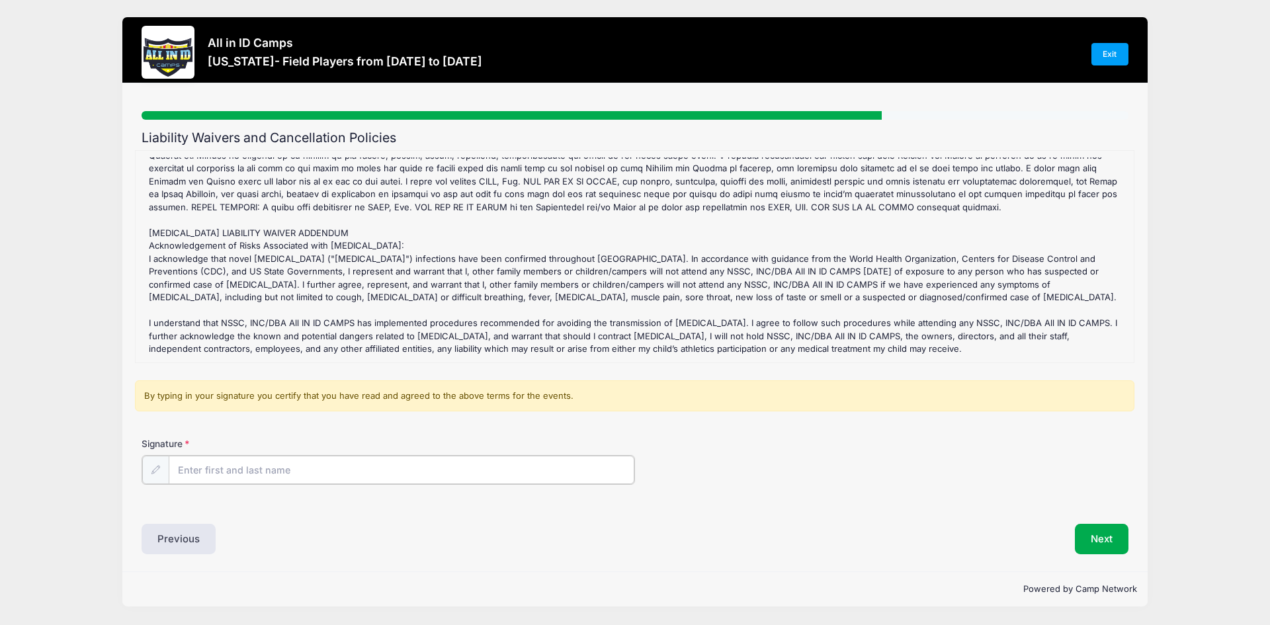
click at [216, 468] on input "Signature" at bounding box center [402, 470] width 466 height 28
type input "[PERSON_NAME]"
click at [1093, 536] on button "Next" at bounding box center [1102, 538] width 54 height 30
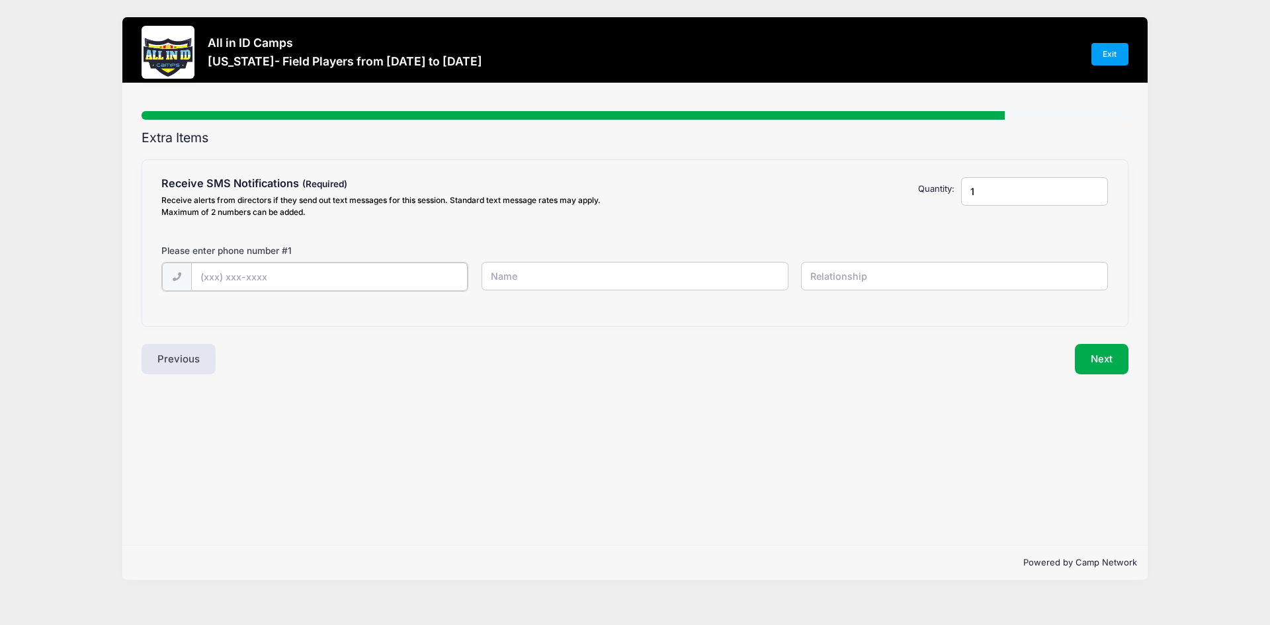
click at [275, 279] on input "text" at bounding box center [329, 277] width 277 height 28
type input "[PHONE_NUMBER]"
click at [517, 273] on input "text" at bounding box center [635, 276] width 307 height 28
type input "[PERSON_NAME]"
click at [829, 273] on input "text" at bounding box center [954, 276] width 307 height 28
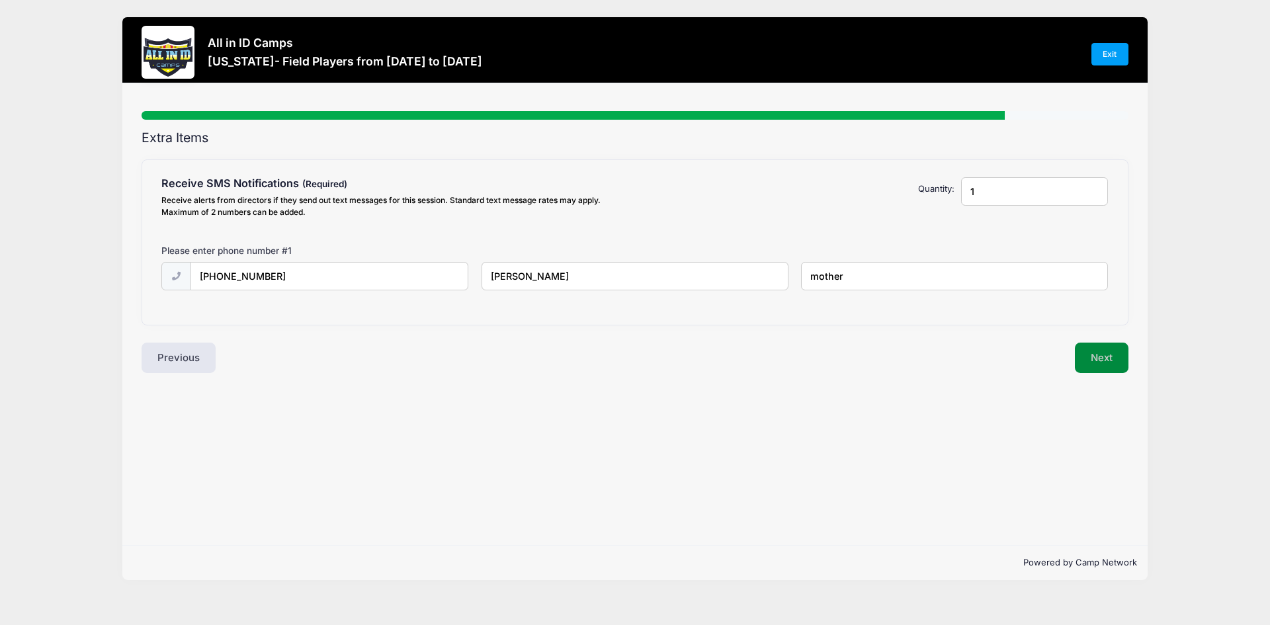
type input "mother"
click at [1095, 363] on button "Next" at bounding box center [1102, 358] width 54 height 30
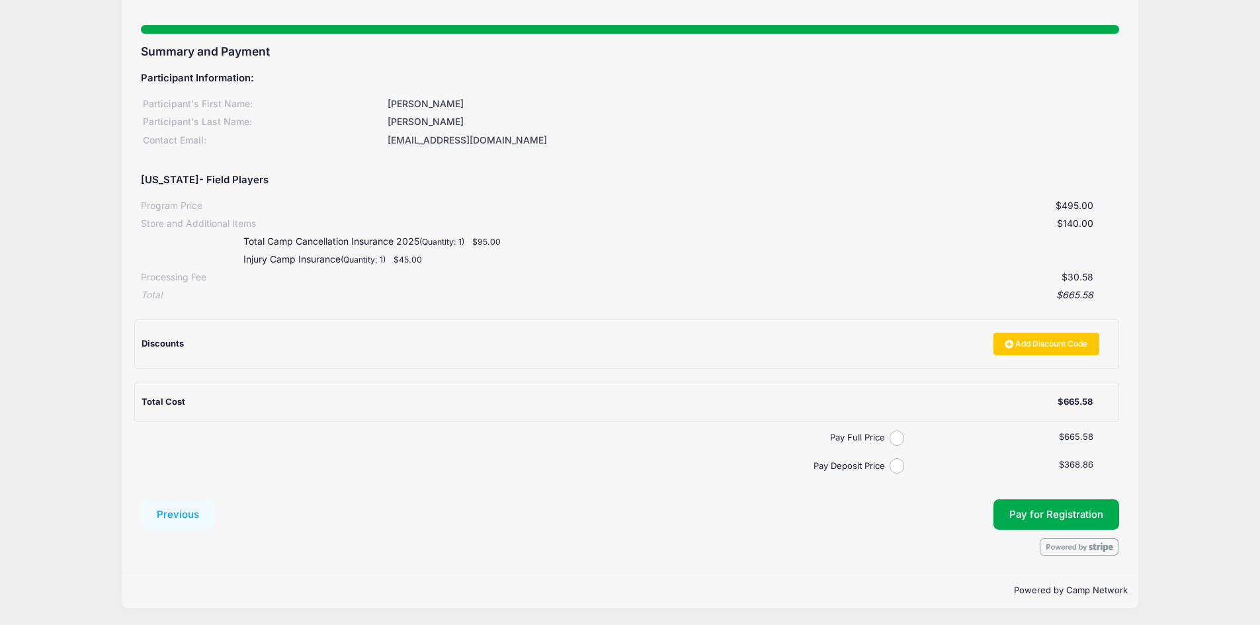
scroll to position [0, 0]
